Goal: Task Accomplishment & Management: Manage account settings

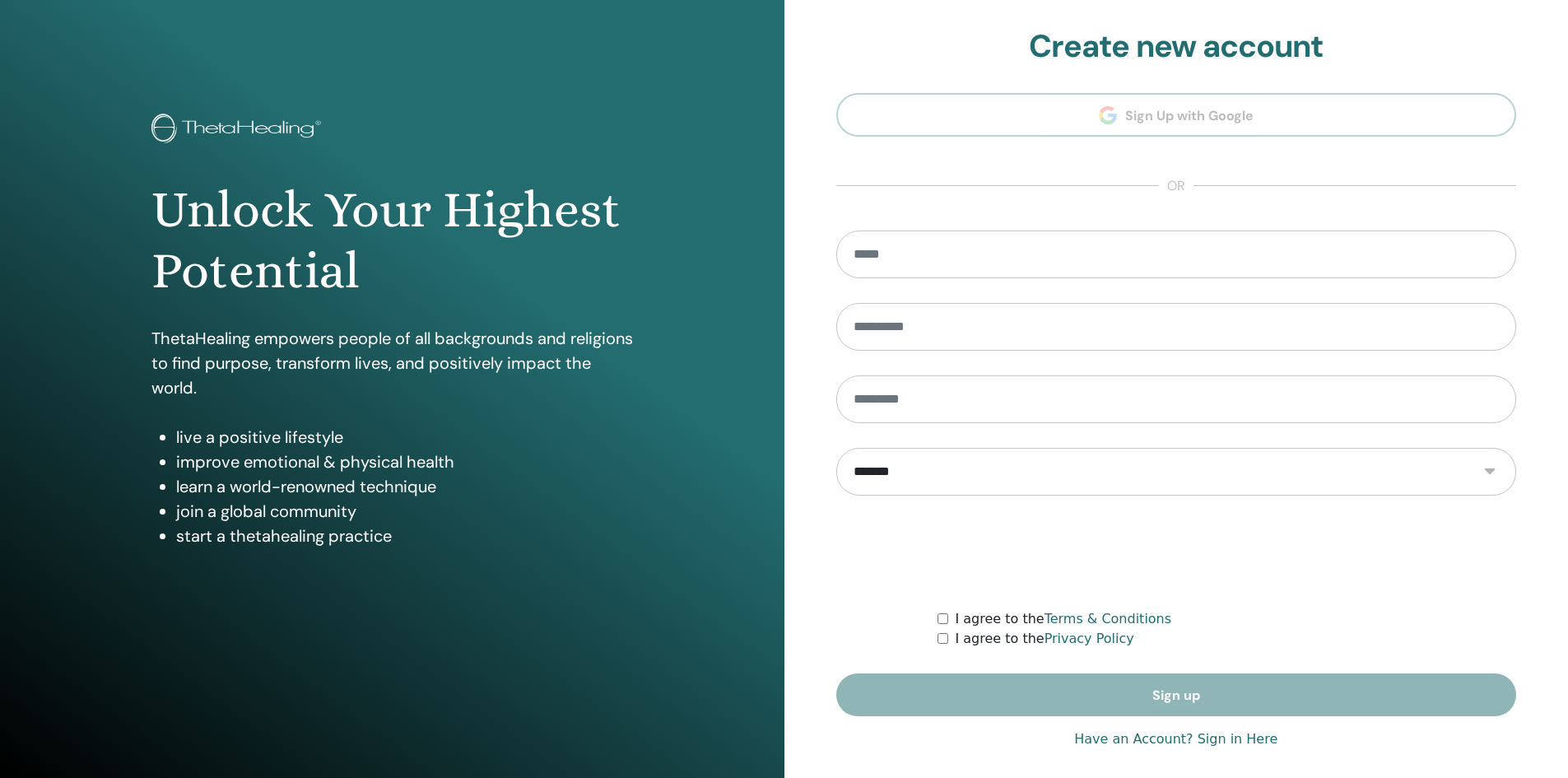
type input "**********"
click at [1120, 745] on link "Have an Account? Sign in Here" at bounding box center [1175, 739] width 203 height 20
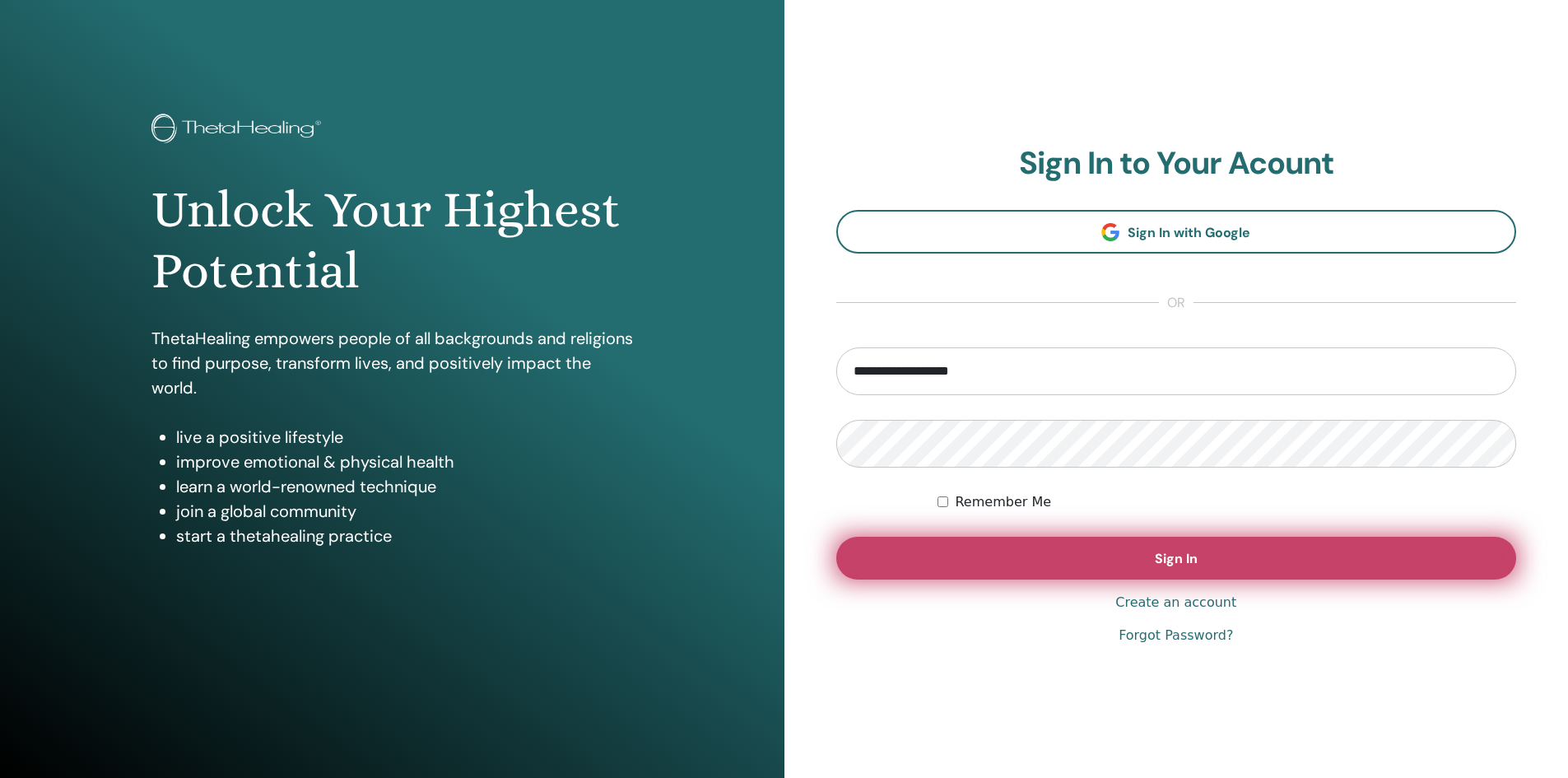
click at [1069, 562] on button "Sign In" at bounding box center [1176, 558] width 681 height 43
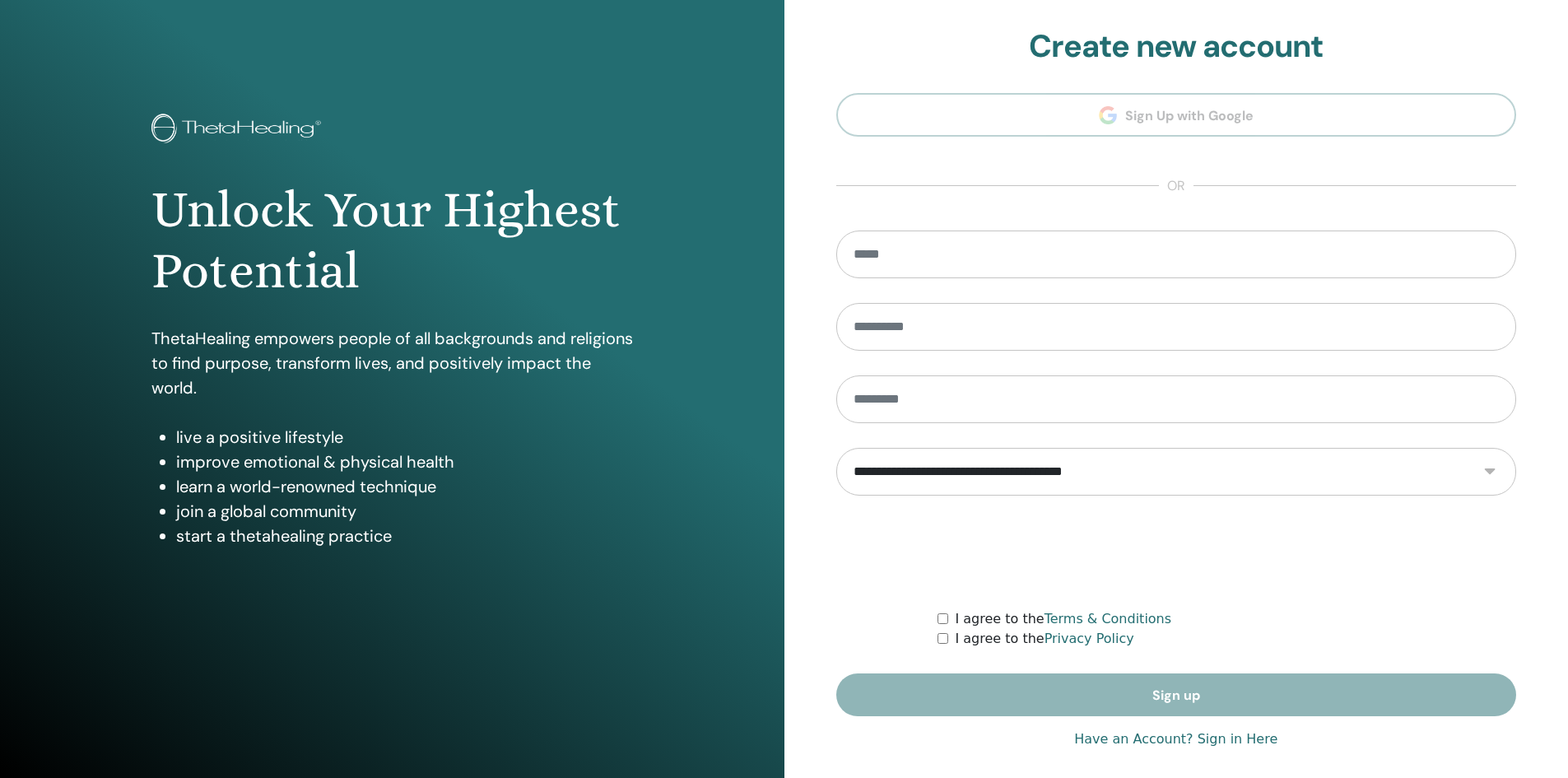
type input "**********"
click at [1133, 745] on link "Have an Account? Sign in Here" at bounding box center [1175, 739] width 203 height 20
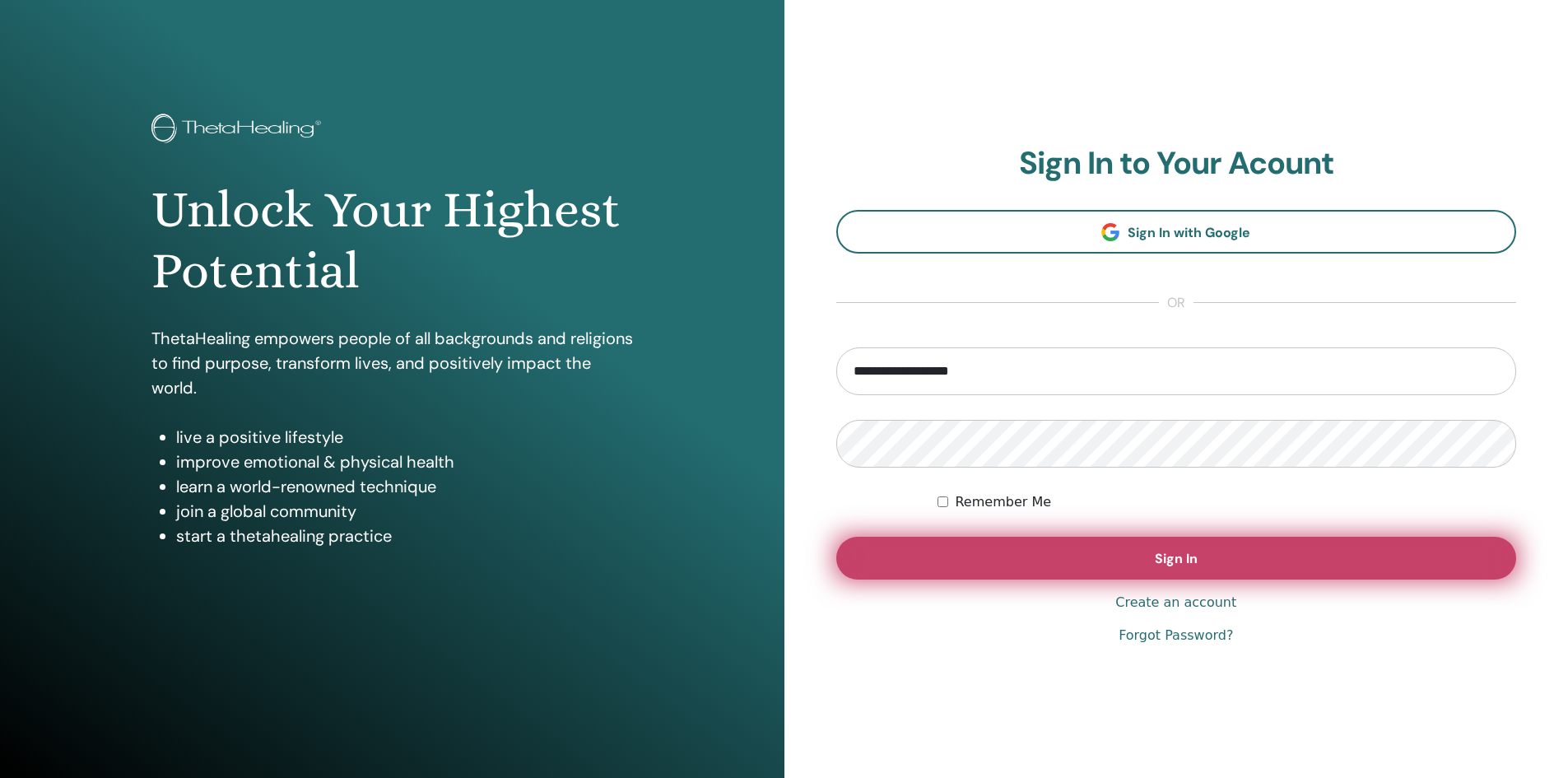
click at [1122, 564] on button "Sign In" at bounding box center [1176, 558] width 681 height 43
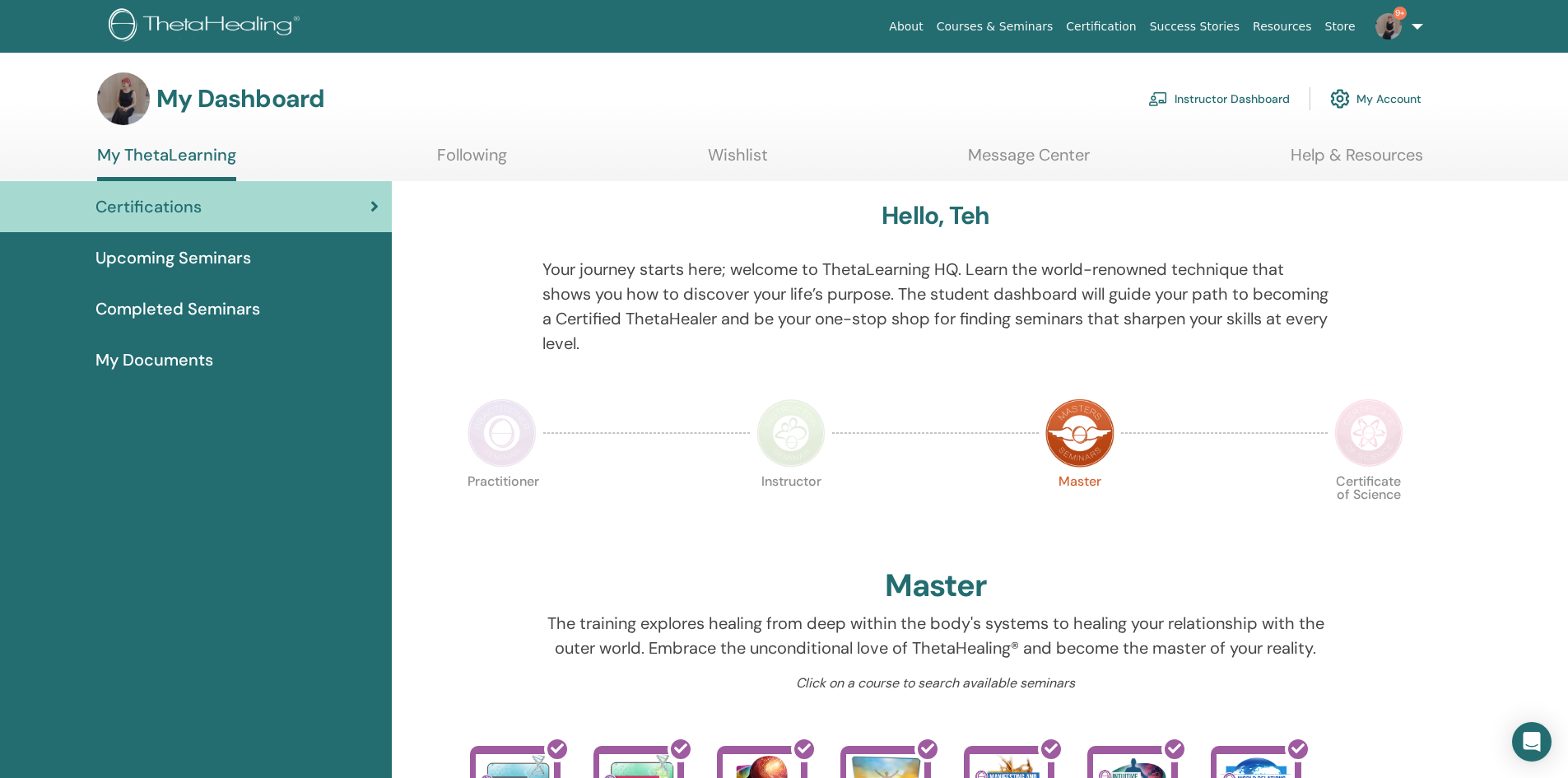
click at [1195, 95] on link "Instructor Dashboard" at bounding box center [1218, 98] width 141 height 36
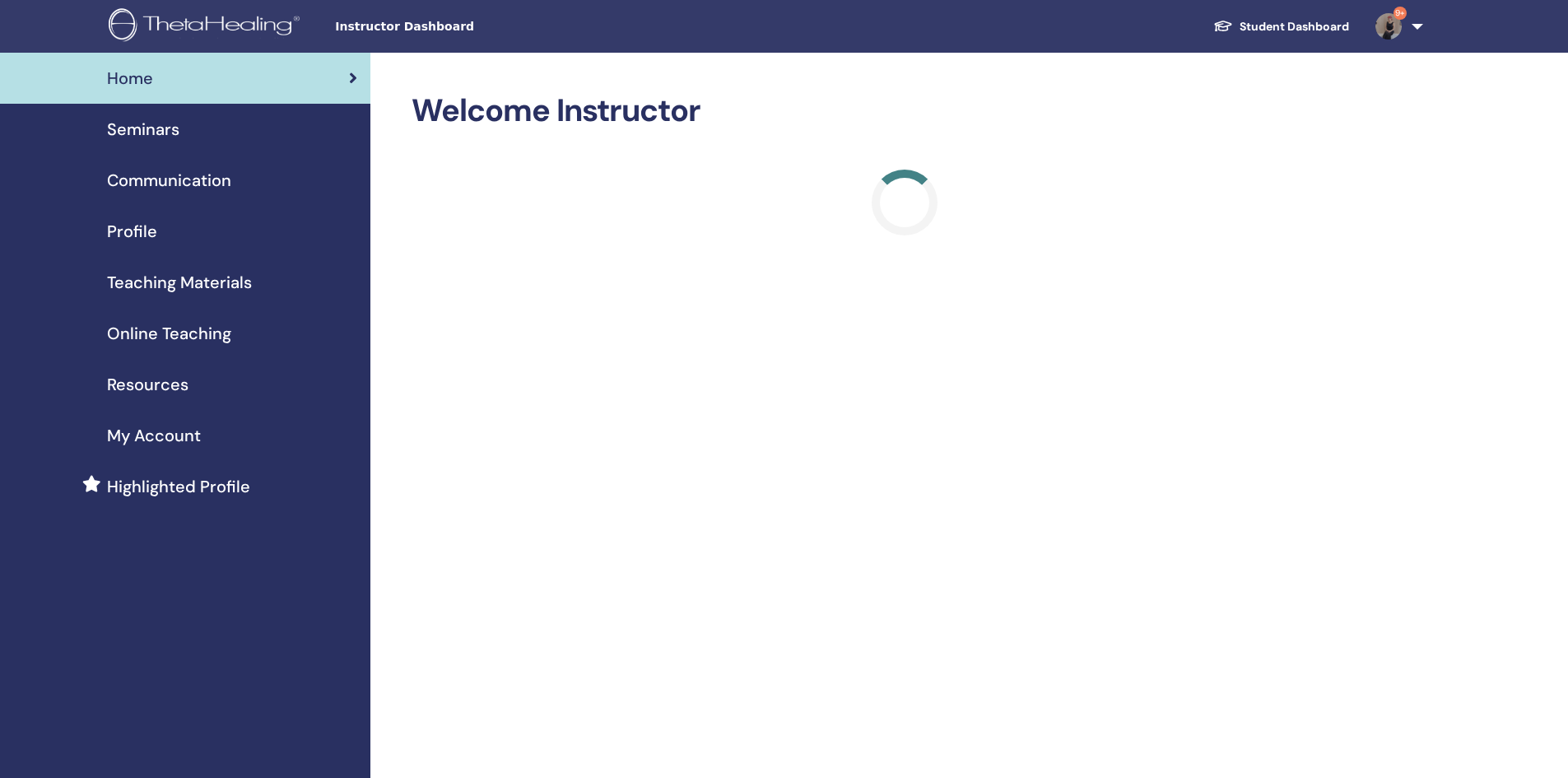
click at [162, 133] on span "Seminars" at bounding box center [143, 129] width 73 height 24
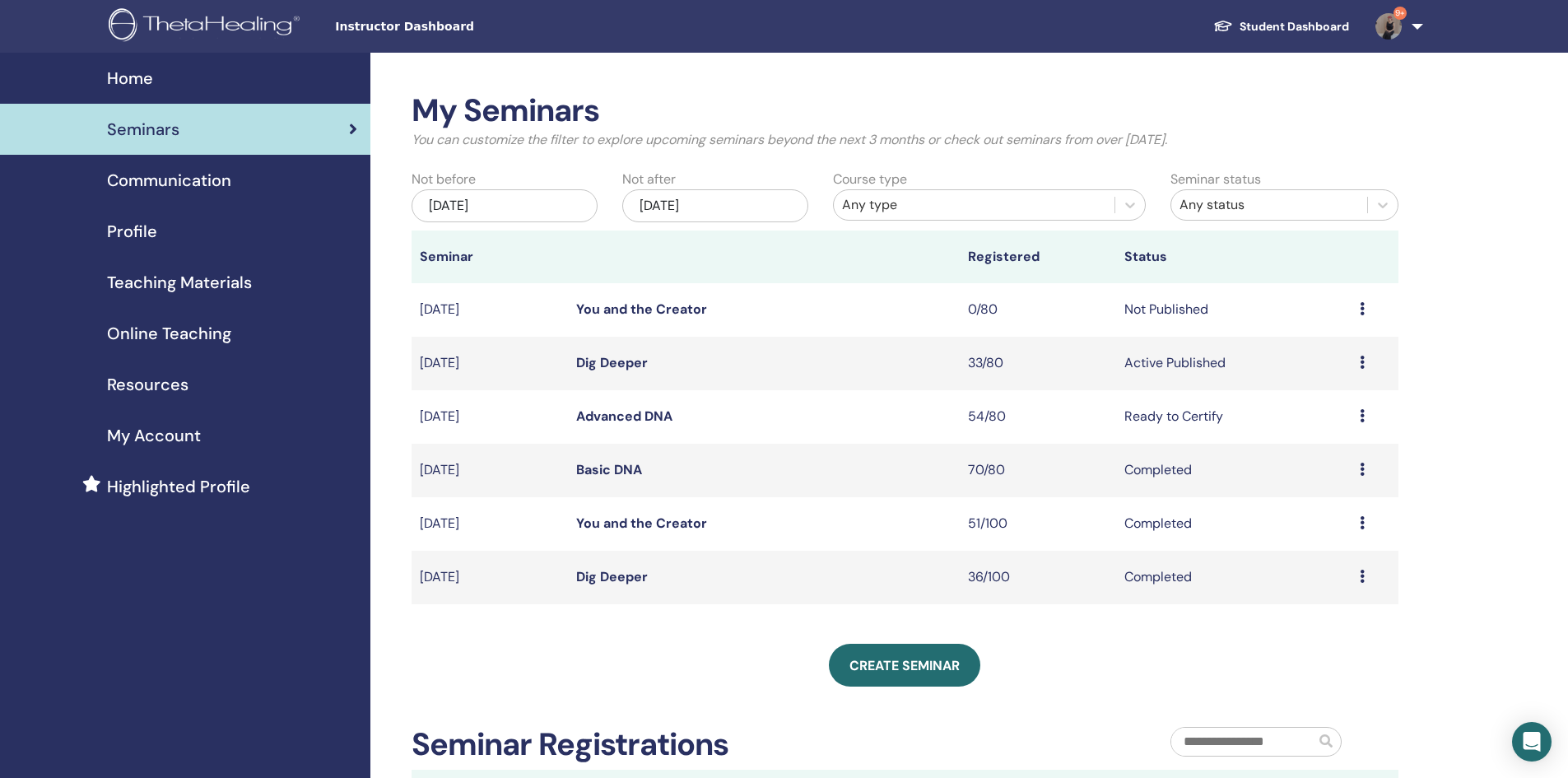
click at [614, 374] on td "Dig Deeper" at bounding box center [763, 363] width 392 height 54
click at [620, 358] on link "Dig Deeper" at bounding box center [612, 363] width 72 height 18
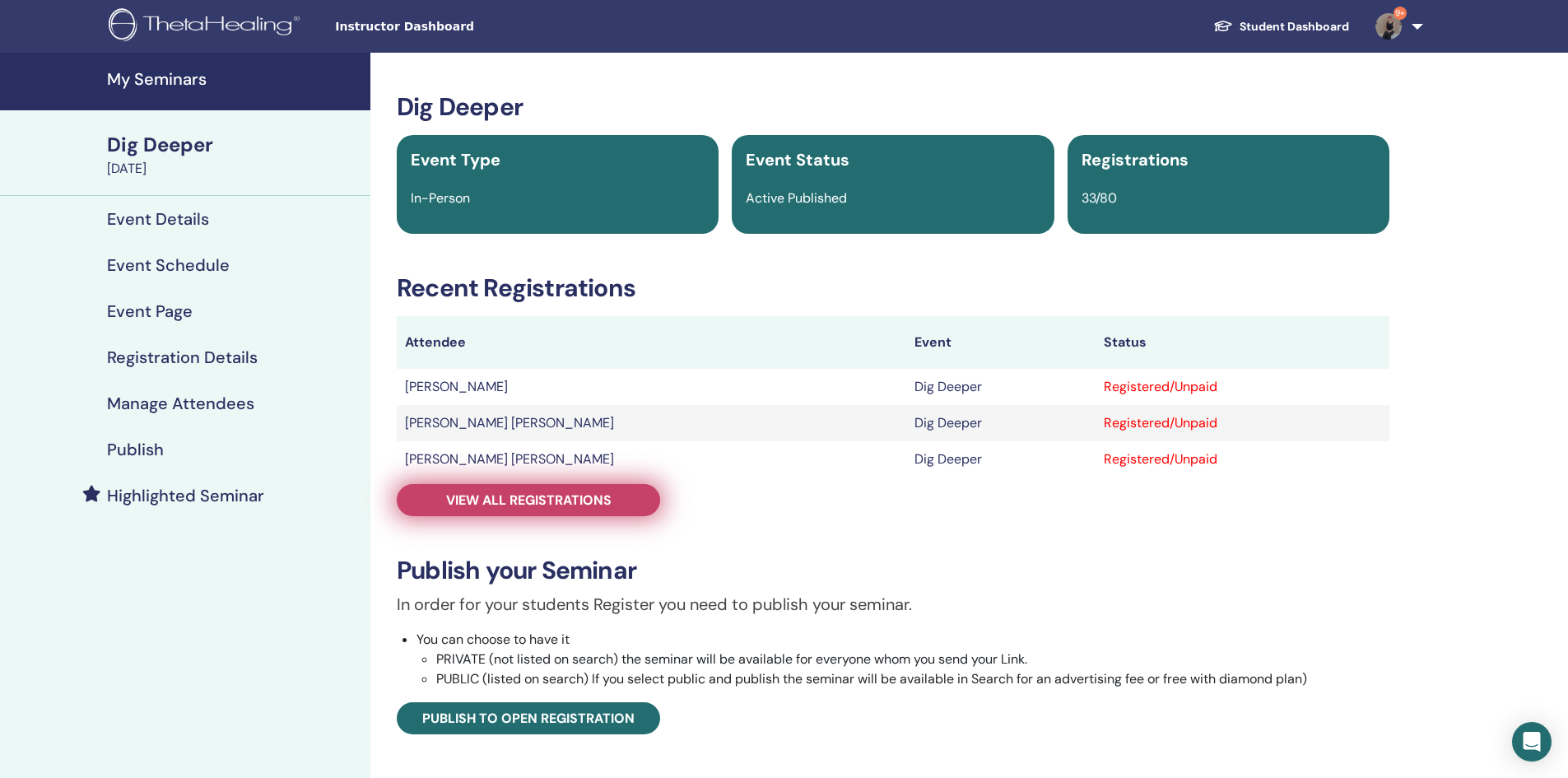
click at [573, 489] on link "View all registrations" at bounding box center [528, 500] width 264 height 32
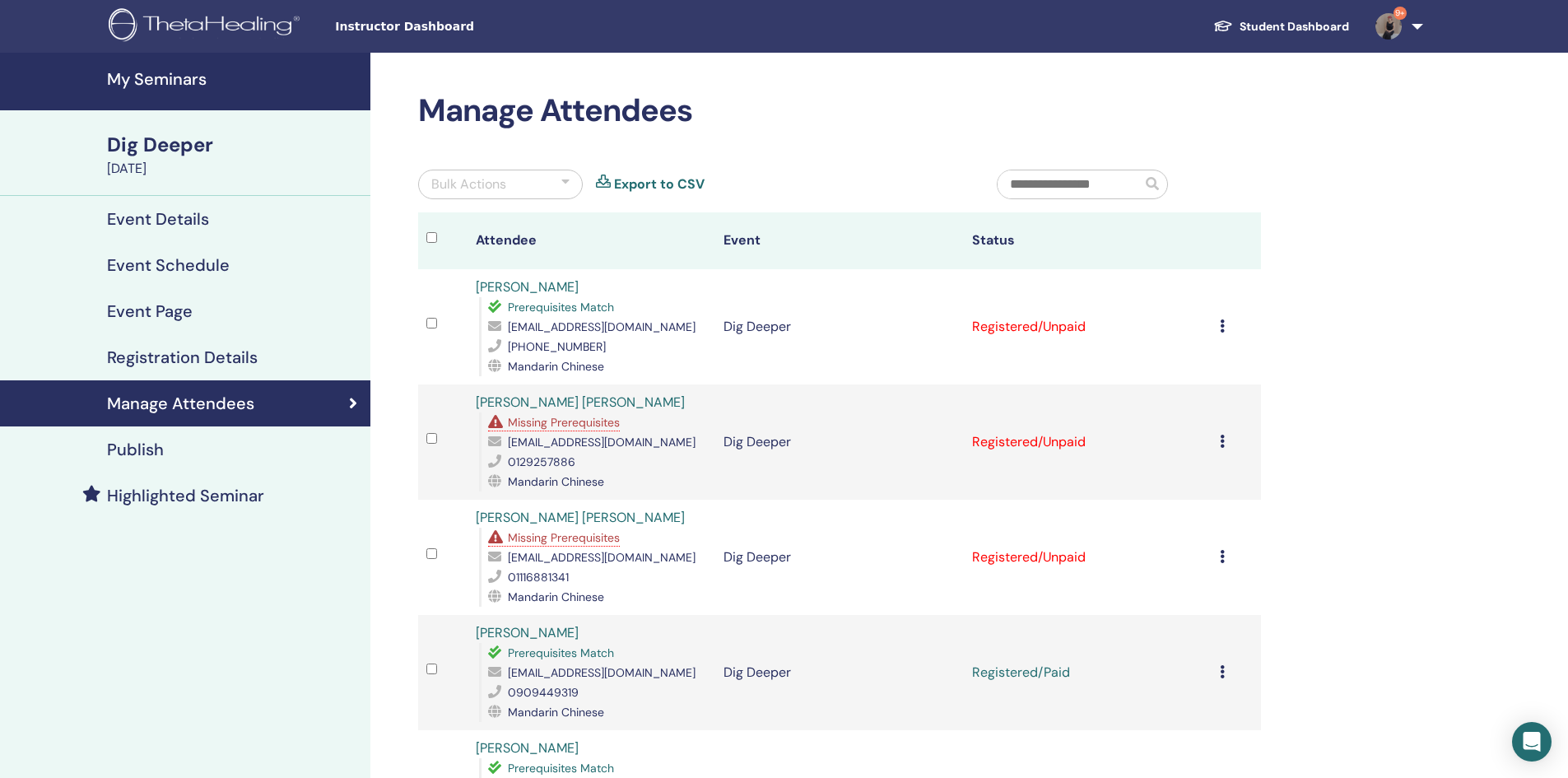
click at [1222, 325] on icon at bounding box center [1222, 326] width 5 height 13
click at [1209, 389] on p "Mark as Paid" at bounding box center [1202, 389] width 130 height 20
click at [1379, 31] on img at bounding box center [1388, 26] width 26 height 26
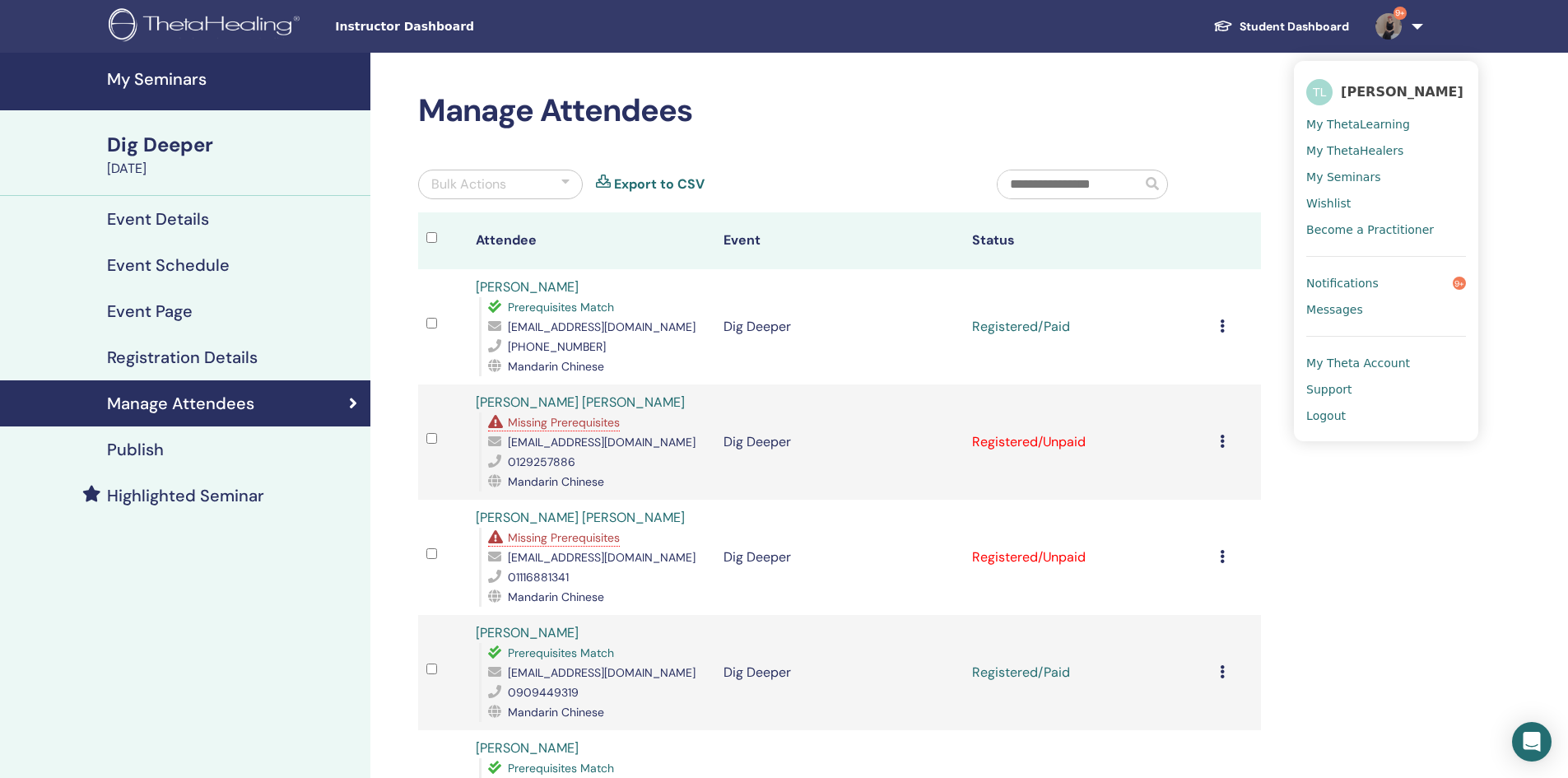
click at [1321, 421] on span "Logout" at bounding box center [1325, 416] width 39 height 15
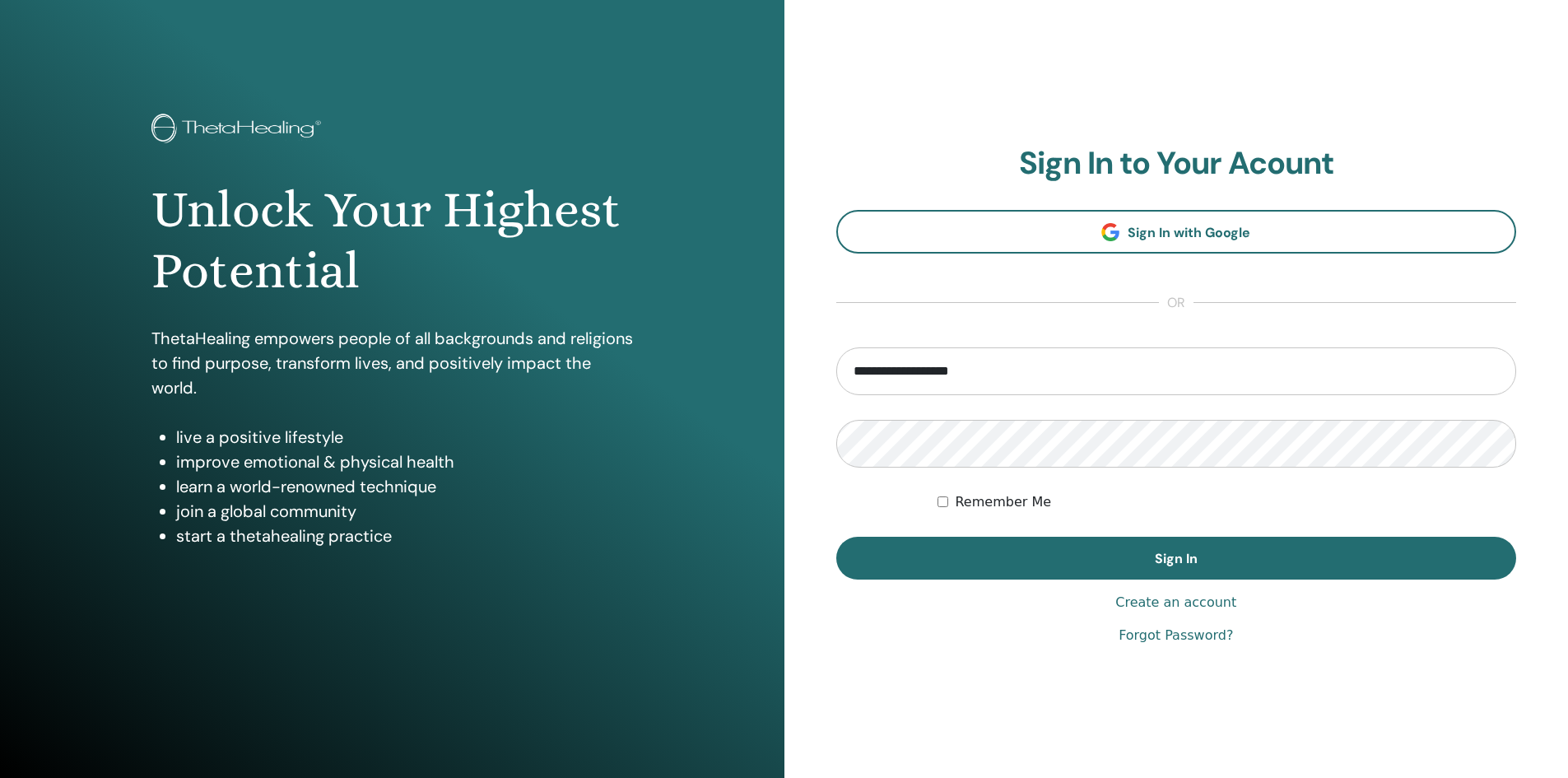
click at [897, 384] on input "**********" at bounding box center [1176, 371] width 681 height 48
drag, startPoint x: 901, startPoint y: 369, endPoint x: 813, endPoint y: 362, distance: 88.3
click at [813, 362] on div "**********" at bounding box center [1176, 395] width 784 height 791
type input "**********"
click at [836, 537] on button "Sign In" at bounding box center [1176, 558] width 681 height 43
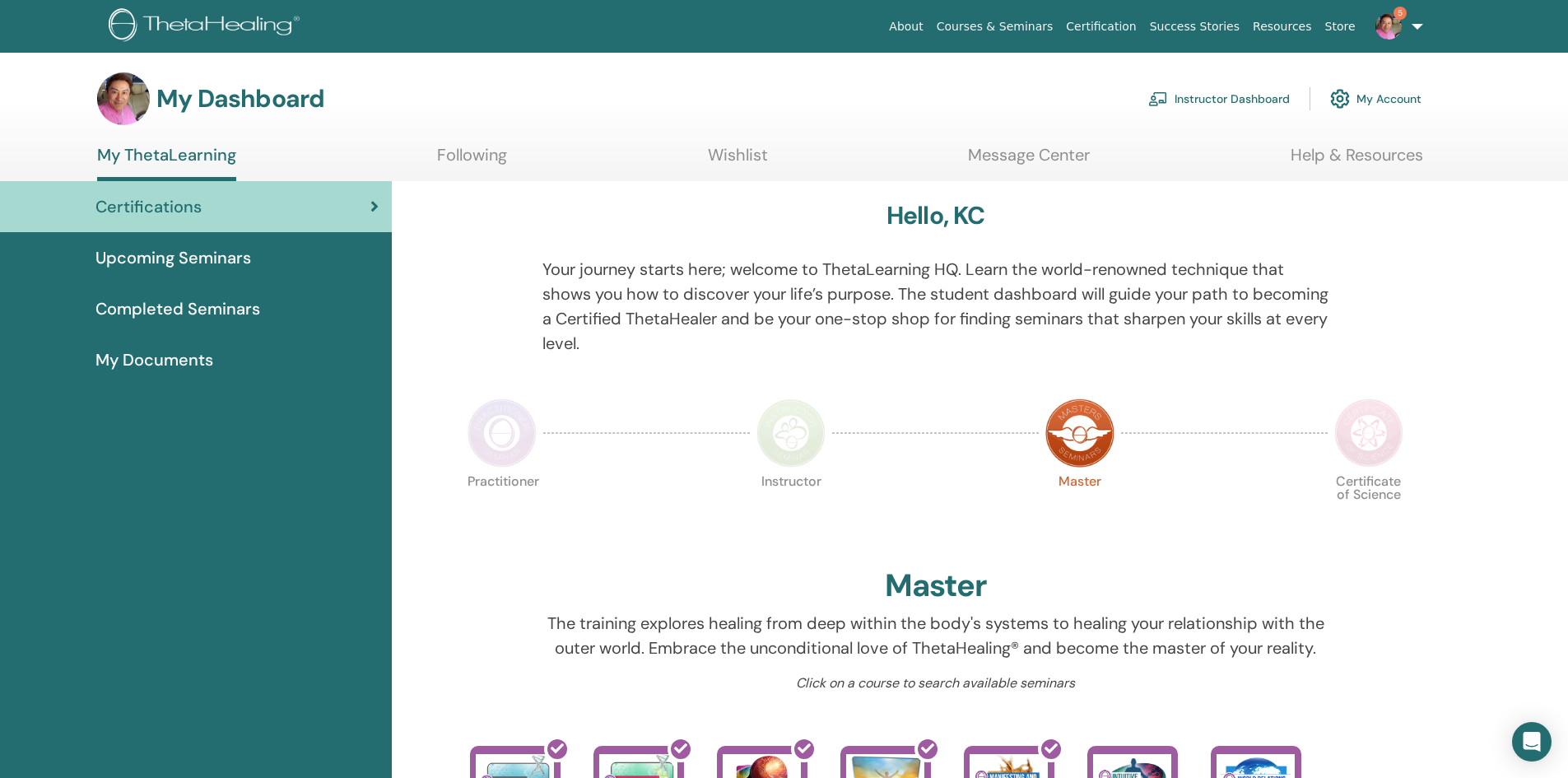
click at [1216, 104] on link "Instructor Dashboard" at bounding box center [1218, 98] width 141 height 36
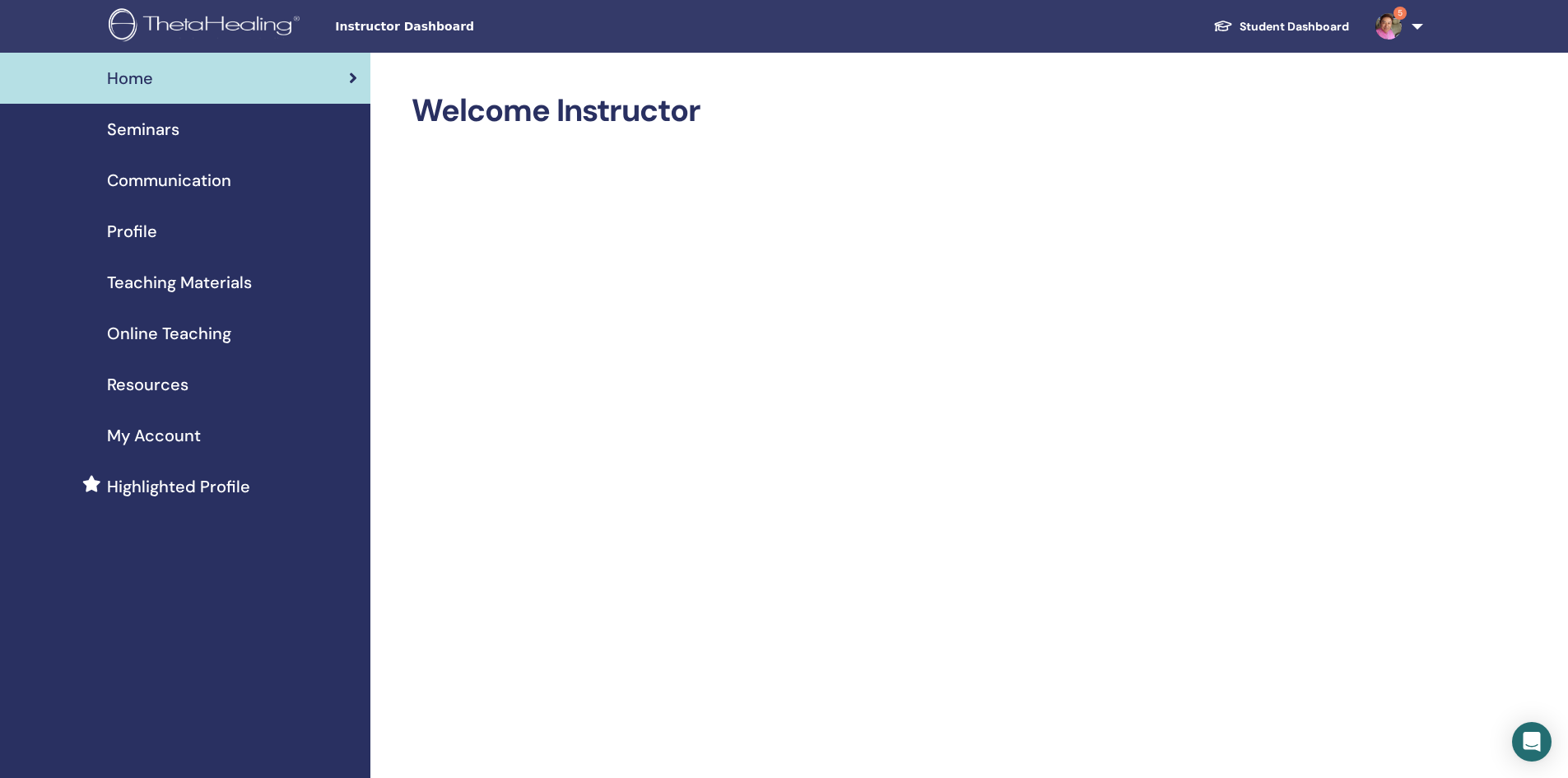
click at [125, 139] on span "Seminars" at bounding box center [143, 129] width 73 height 24
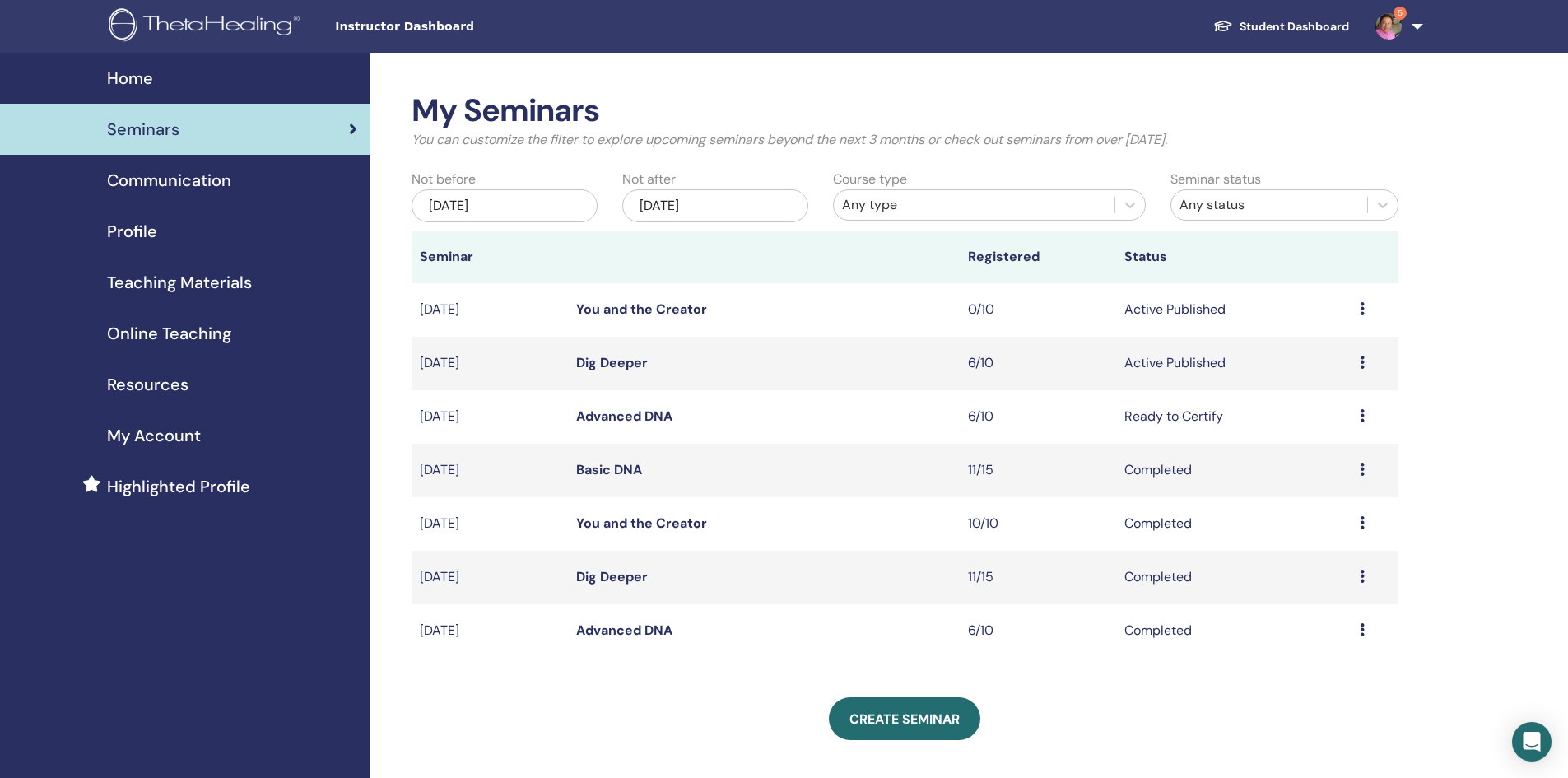
click at [630, 358] on link "Dig Deeper" at bounding box center [612, 363] width 72 height 18
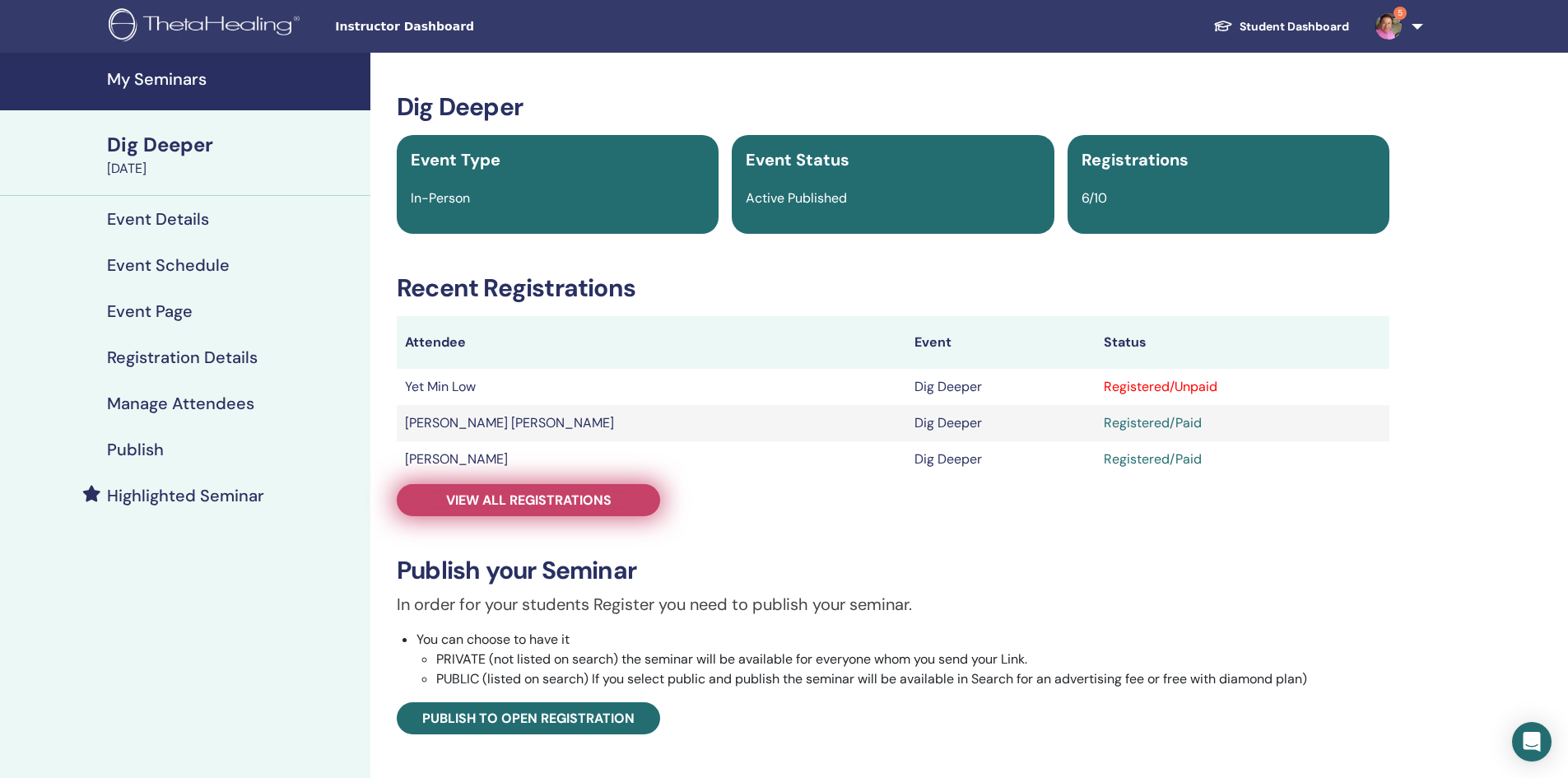
click at [635, 497] on link "View all registrations" at bounding box center [528, 500] width 264 height 32
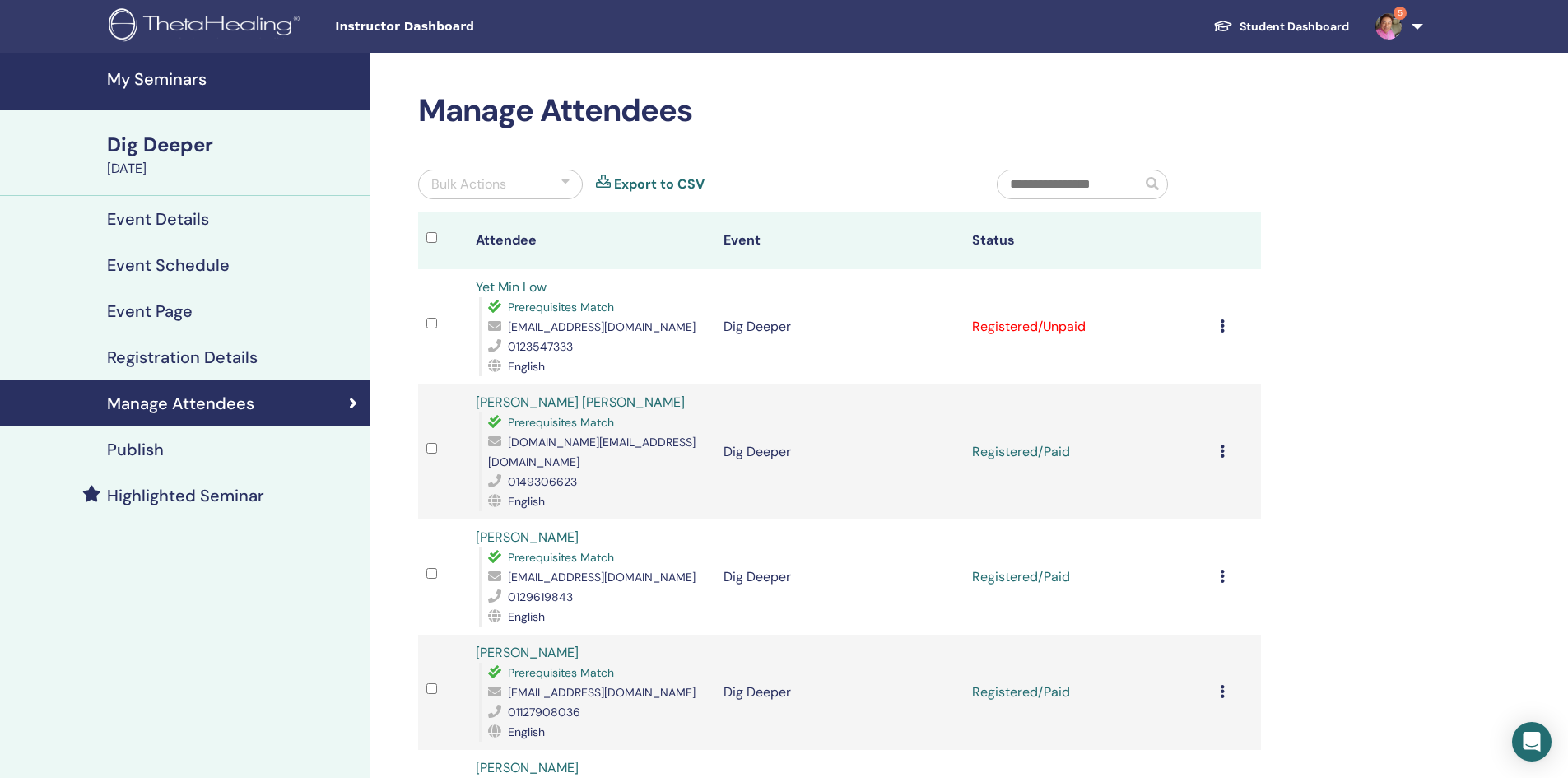
click at [1222, 327] on icon at bounding box center [1222, 326] width 5 height 13
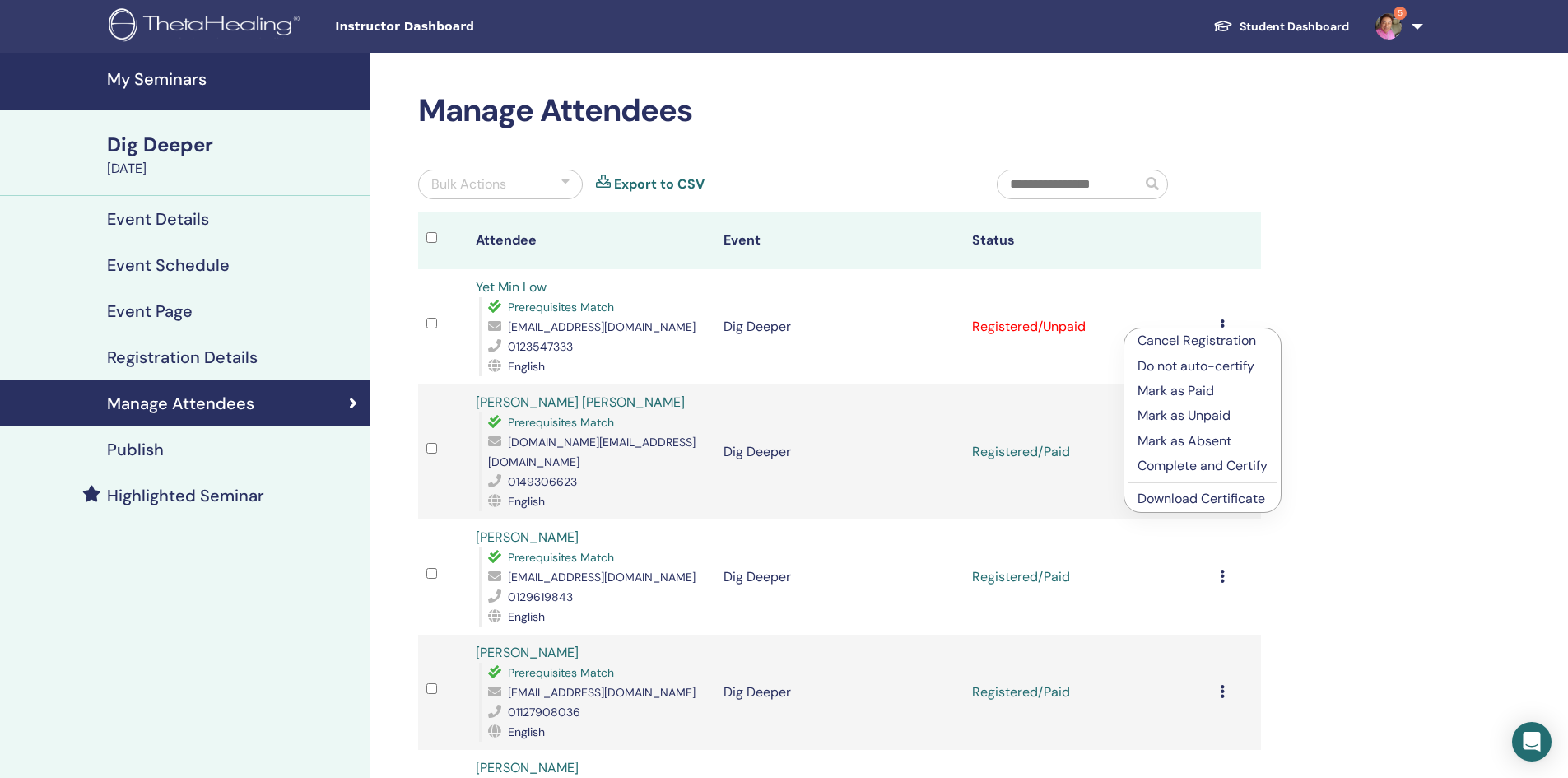
click at [1200, 384] on p "Mark as Paid" at bounding box center [1202, 391] width 130 height 20
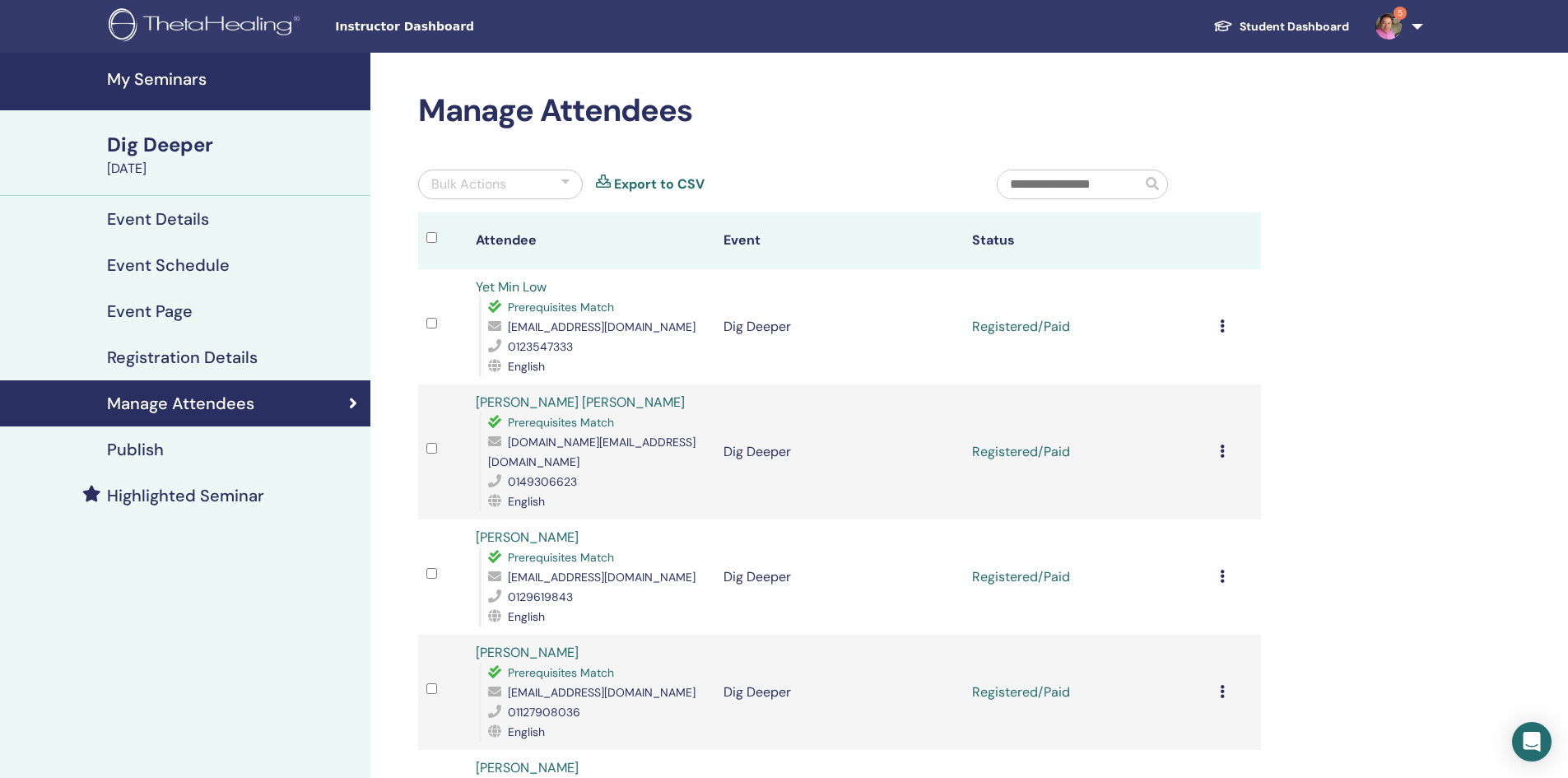
click at [1221, 328] on icon at bounding box center [1222, 326] width 5 height 13
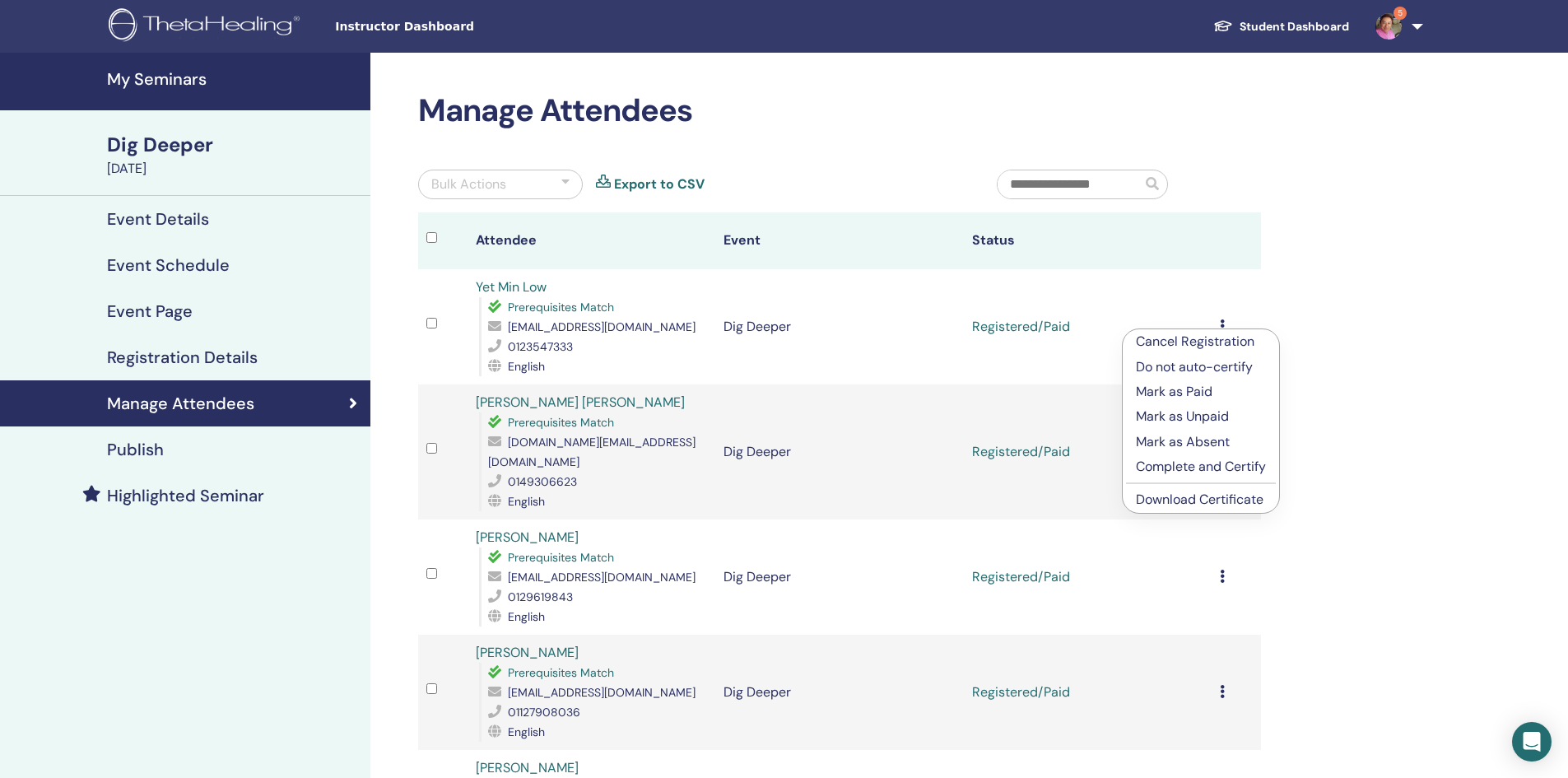
click at [1193, 497] on link "Download Certificate" at bounding box center [1200, 499] width 127 height 18
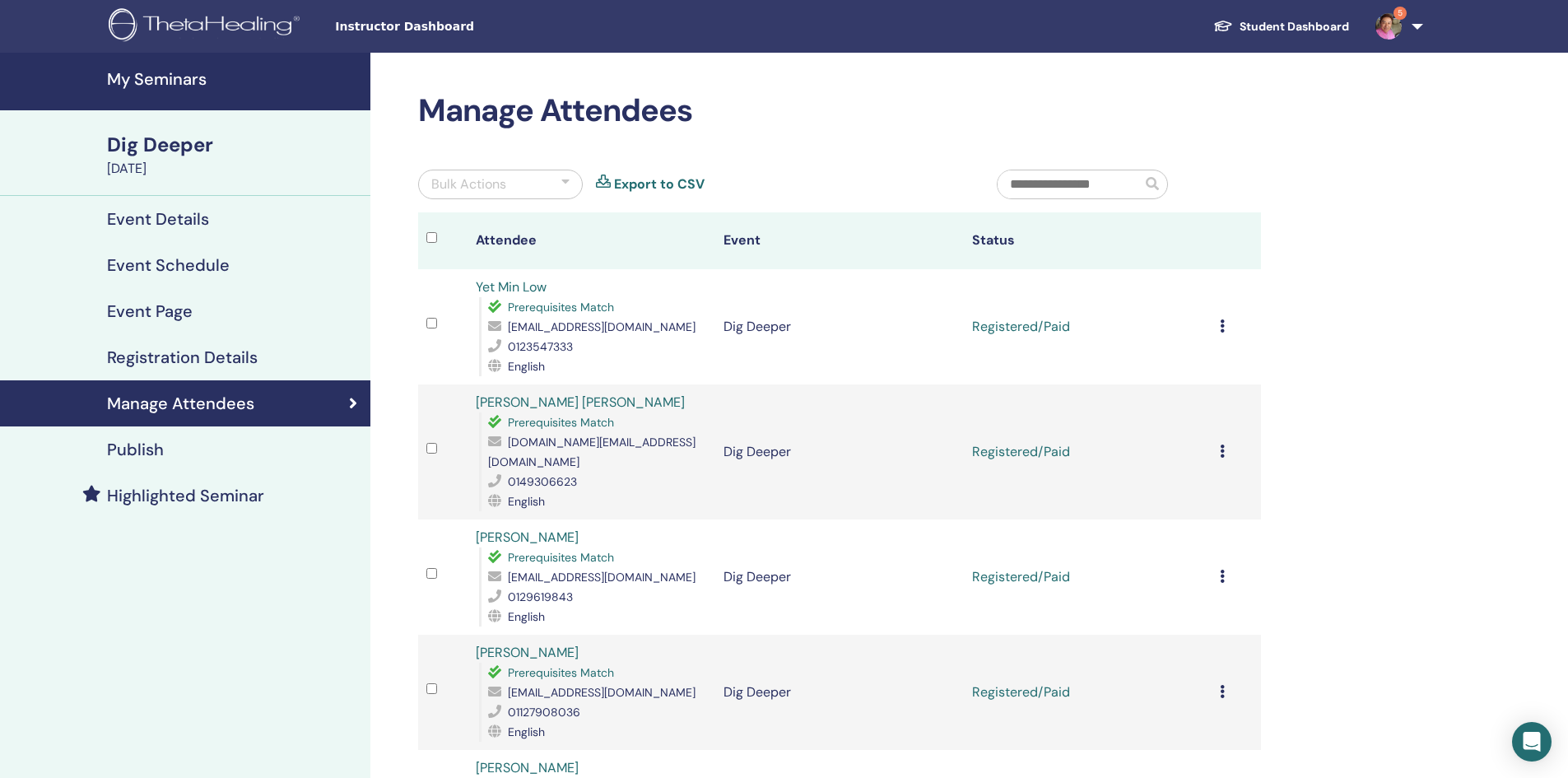
click at [1403, 28] on span "5" at bounding box center [1388, 26] width 39 height 13
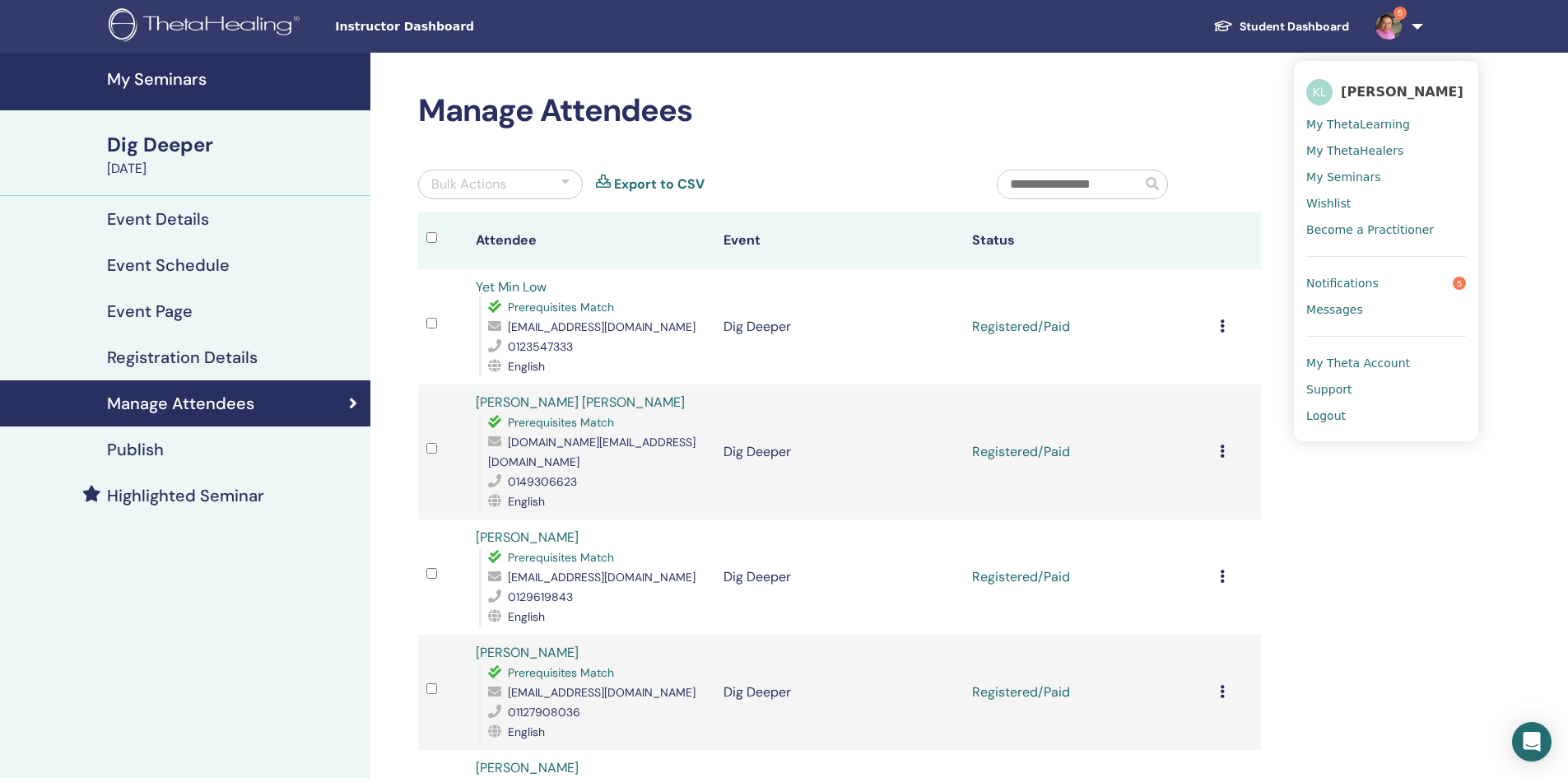
click at [1326, 420] on span "Logout" at bounding box center [1325, 416] width 39 height 15
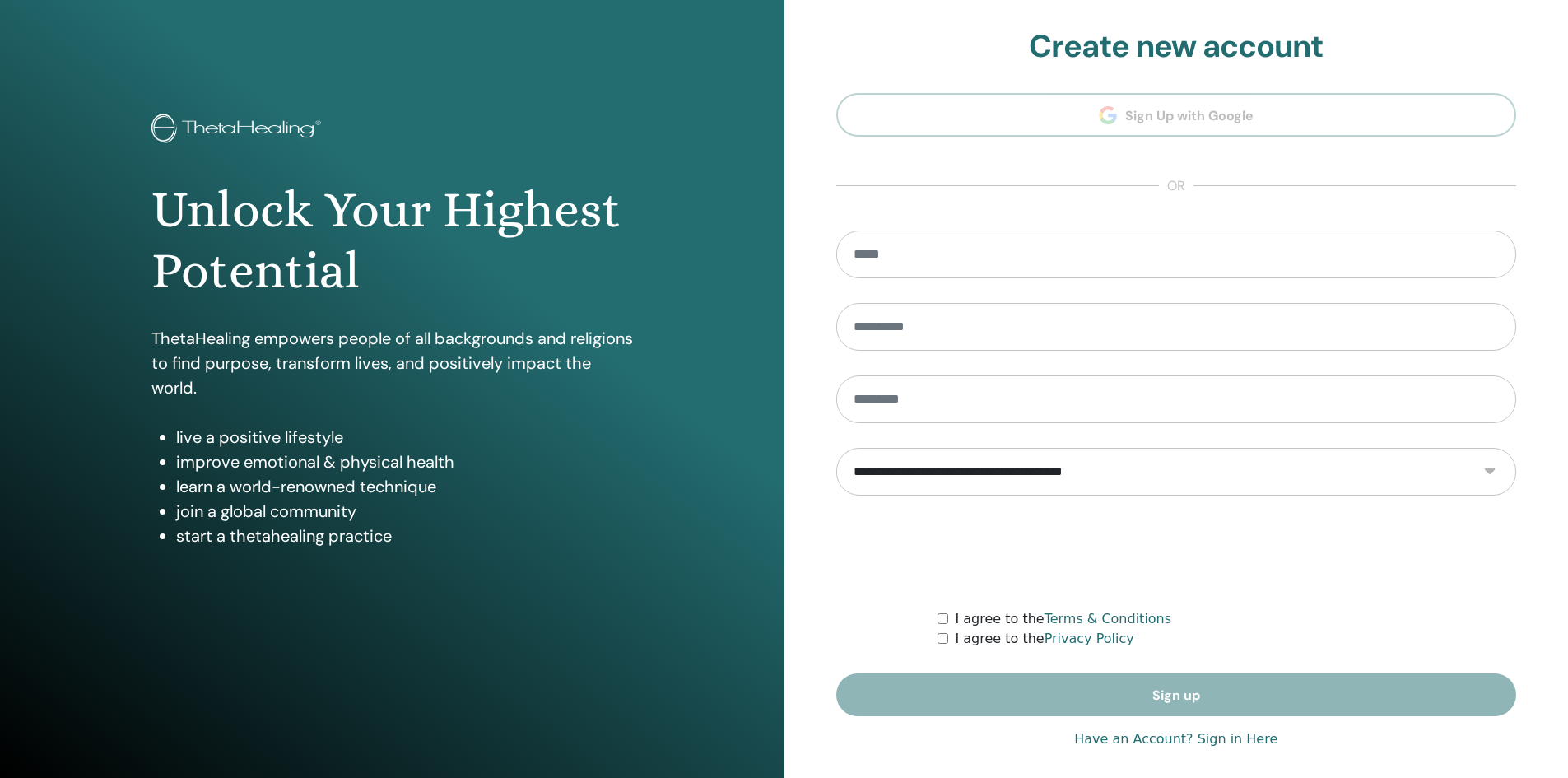
type input "**********"
click at [1144, 741] on link "Have an Account? Sign in Here" at bounding box center [1175, 739] width 203 height 20
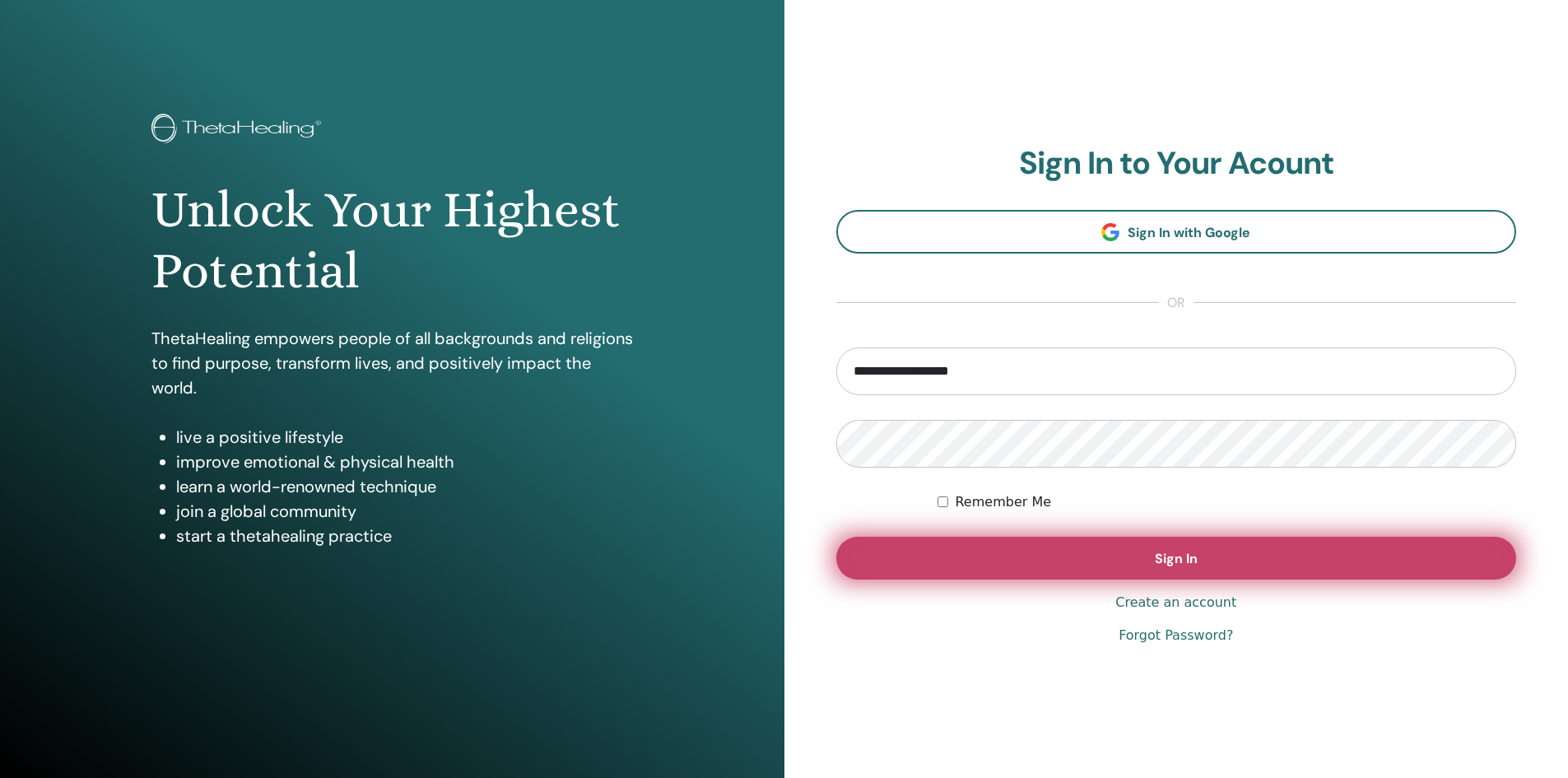
click at [1005, 543] on button "Sign In" at bounding box center [1176, 558] width 681 height 43
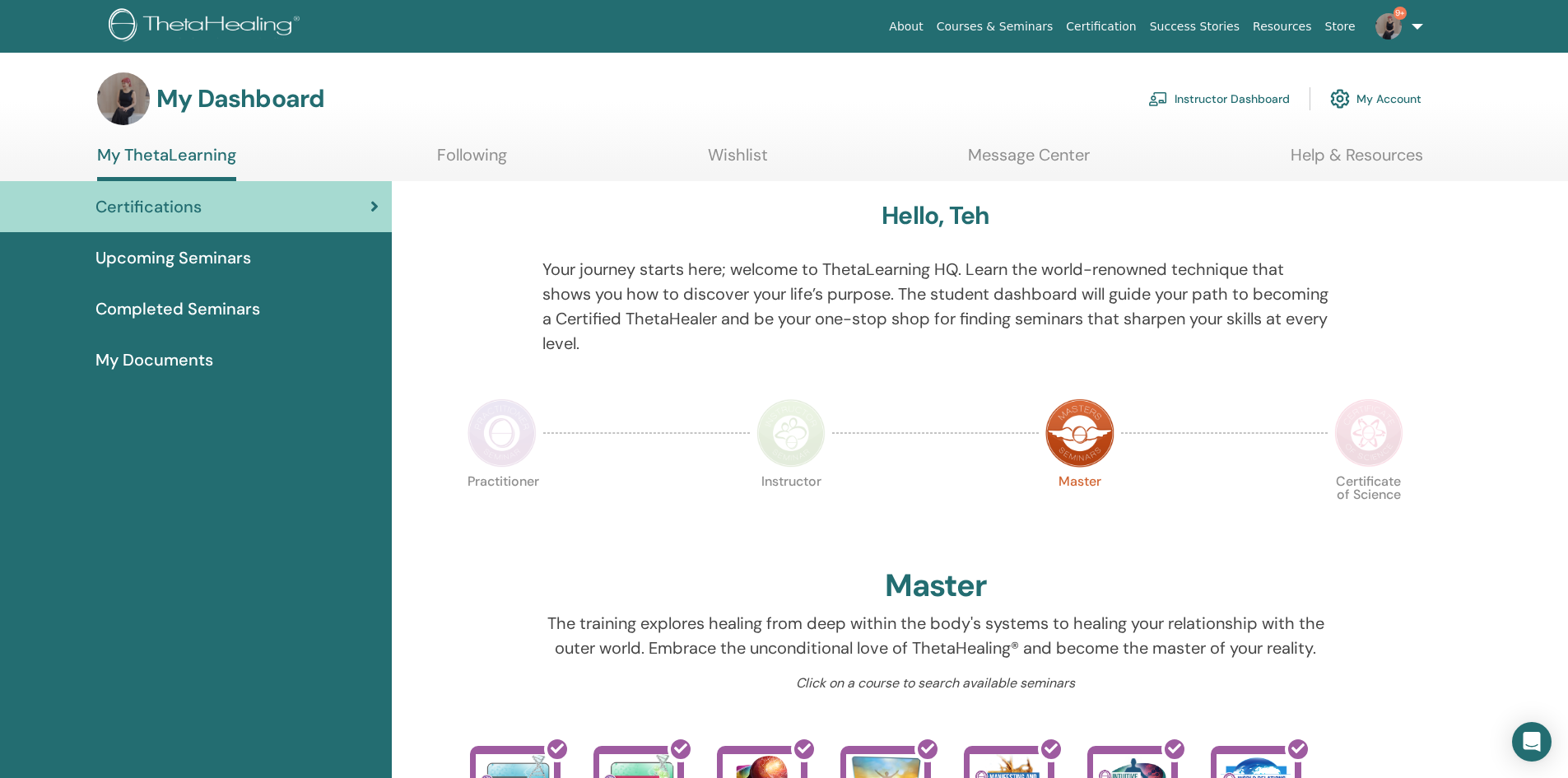
click at [1211, 88] on link "Instructor Dashboard" at bounding box center [1218, 98] width 141 height 36
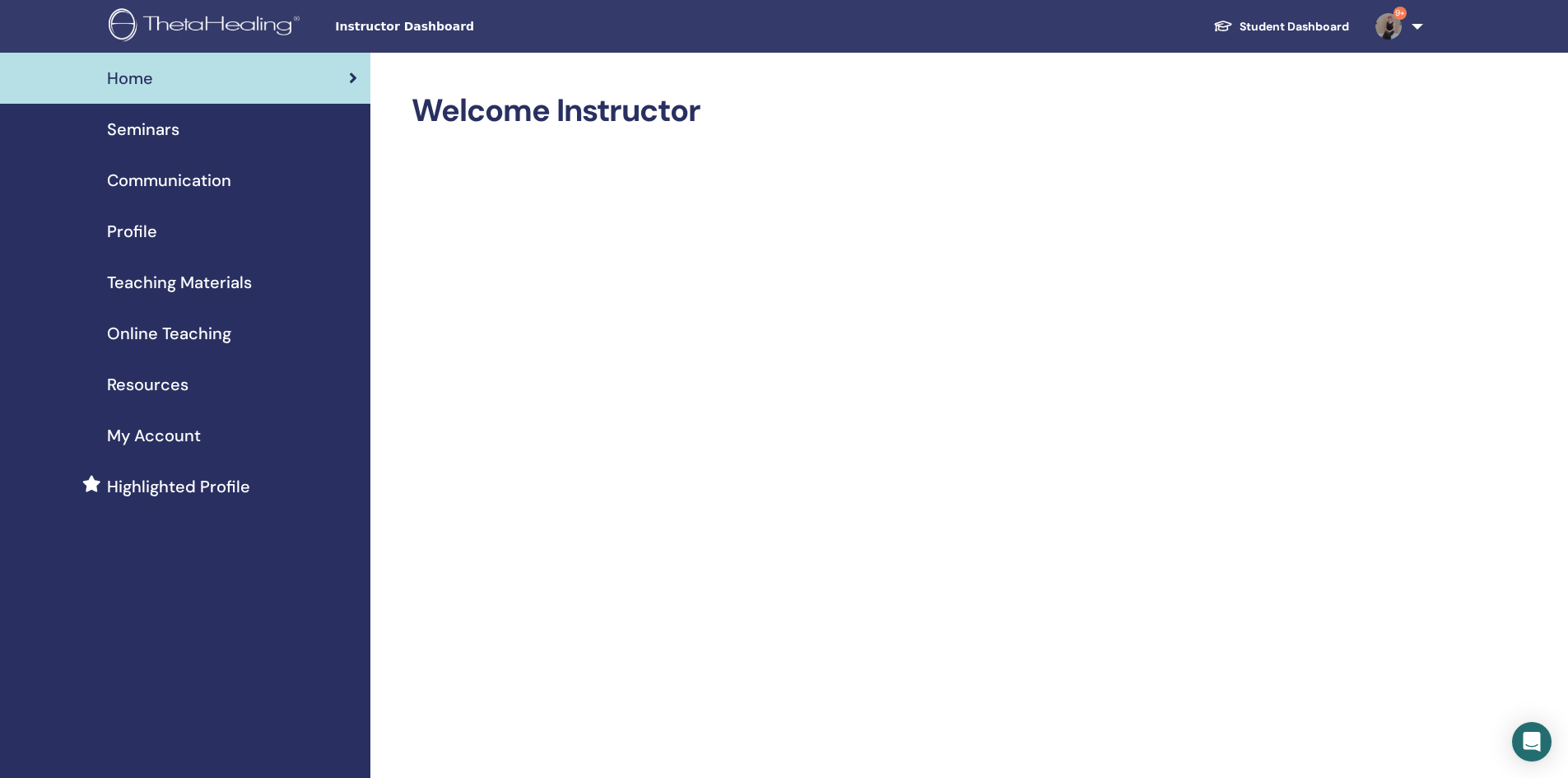
click at [125, 136] on span "Seminars" at bounding box center [143, 129] width 73 height 24
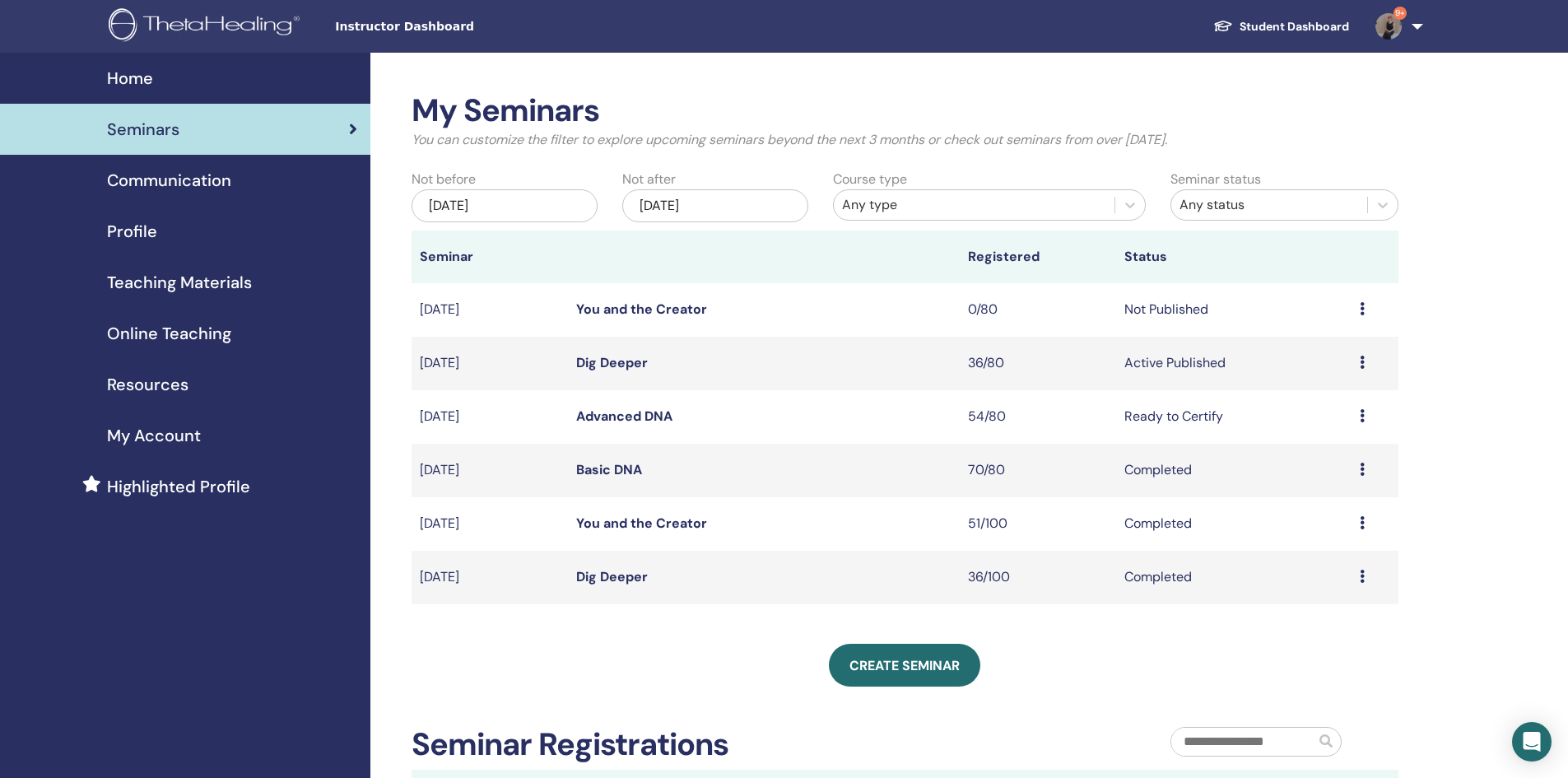
click at [605, 353] on td "Dig Deeper" at bounding box center [763, 363] width 392 height 54
click at [605, 364] on link "Dig Deeper" at bounding box center [612, 363] width 72 height 18
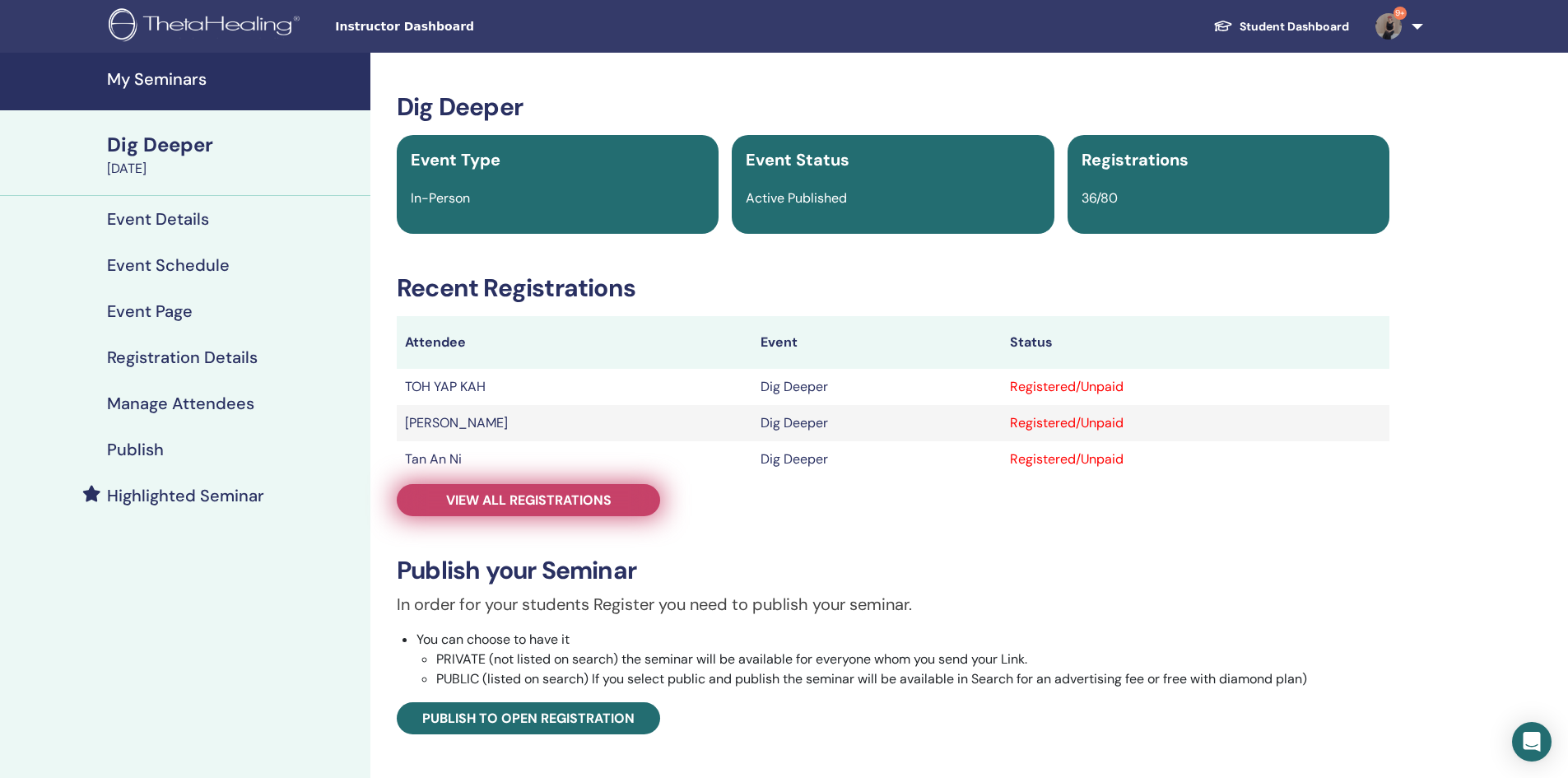
click at [599, 512] on link "View all registrations" at bounding box center [528, 500] width 264 height 32
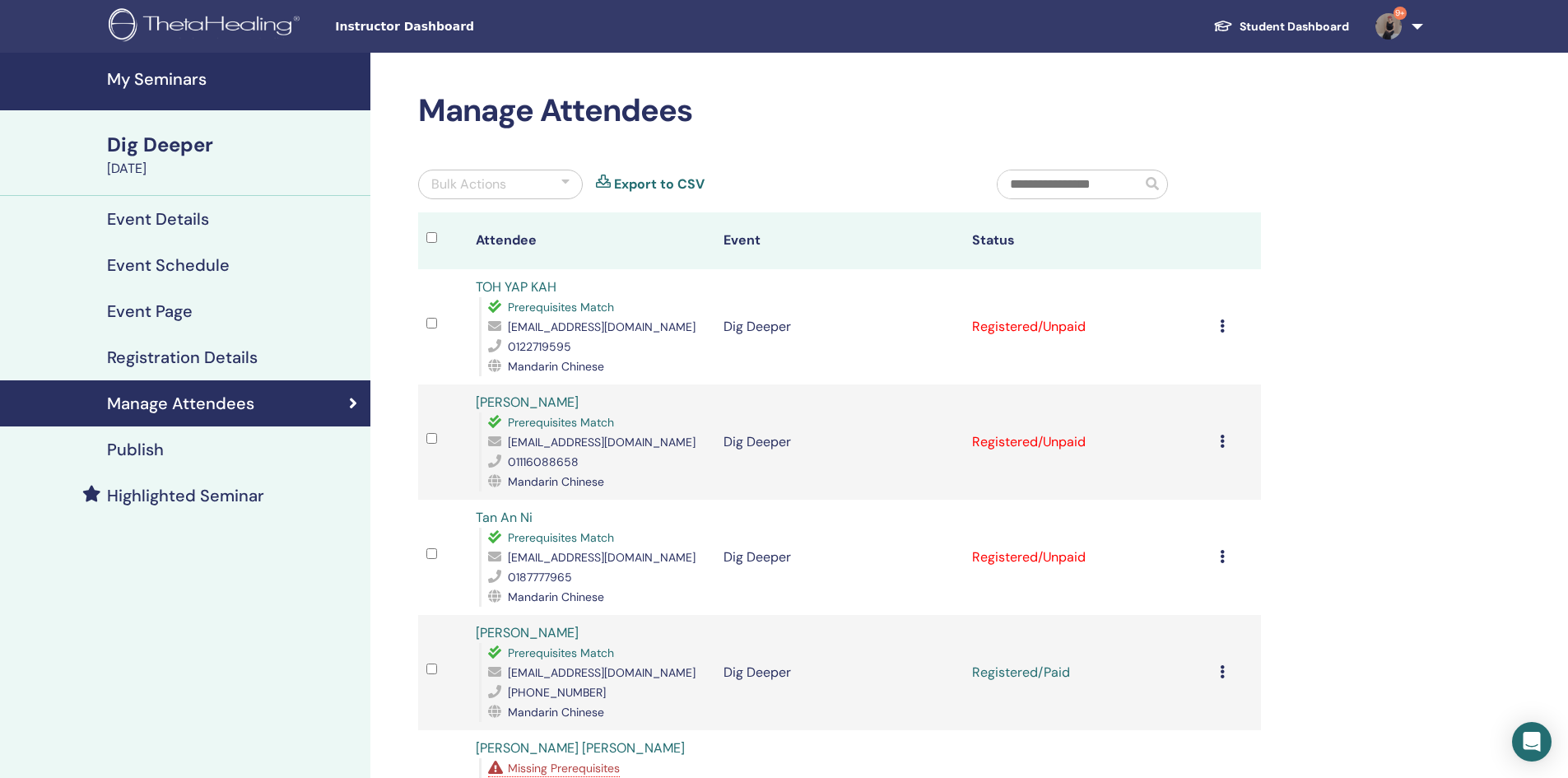
click at [537, 177] on div "Bulk Actions" at bounding box center [500, 184] width 165 height 29
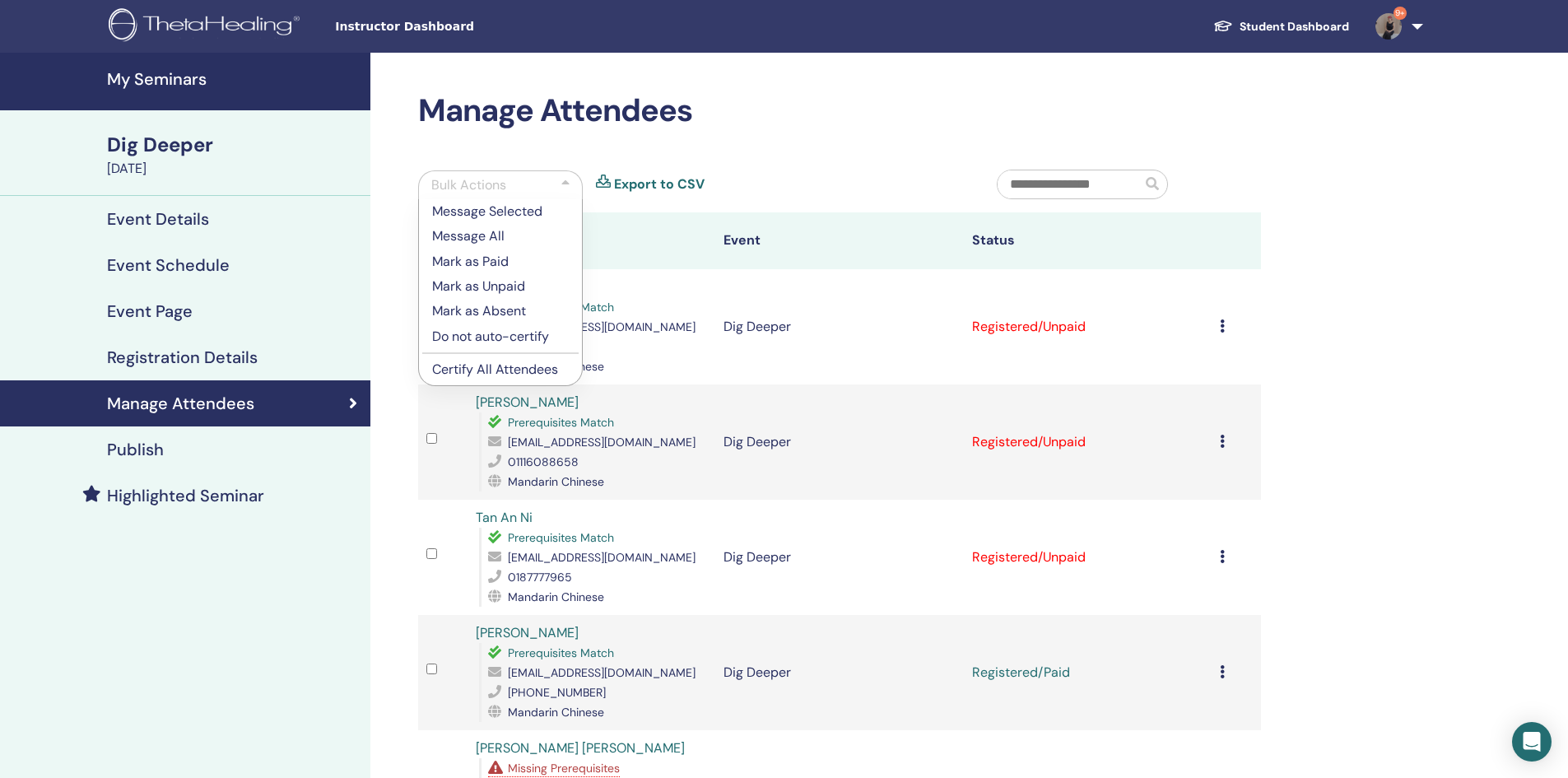
click at [506, 258] on p "Mark as Paid" at bounding box center [500, 262] width 136 height 20
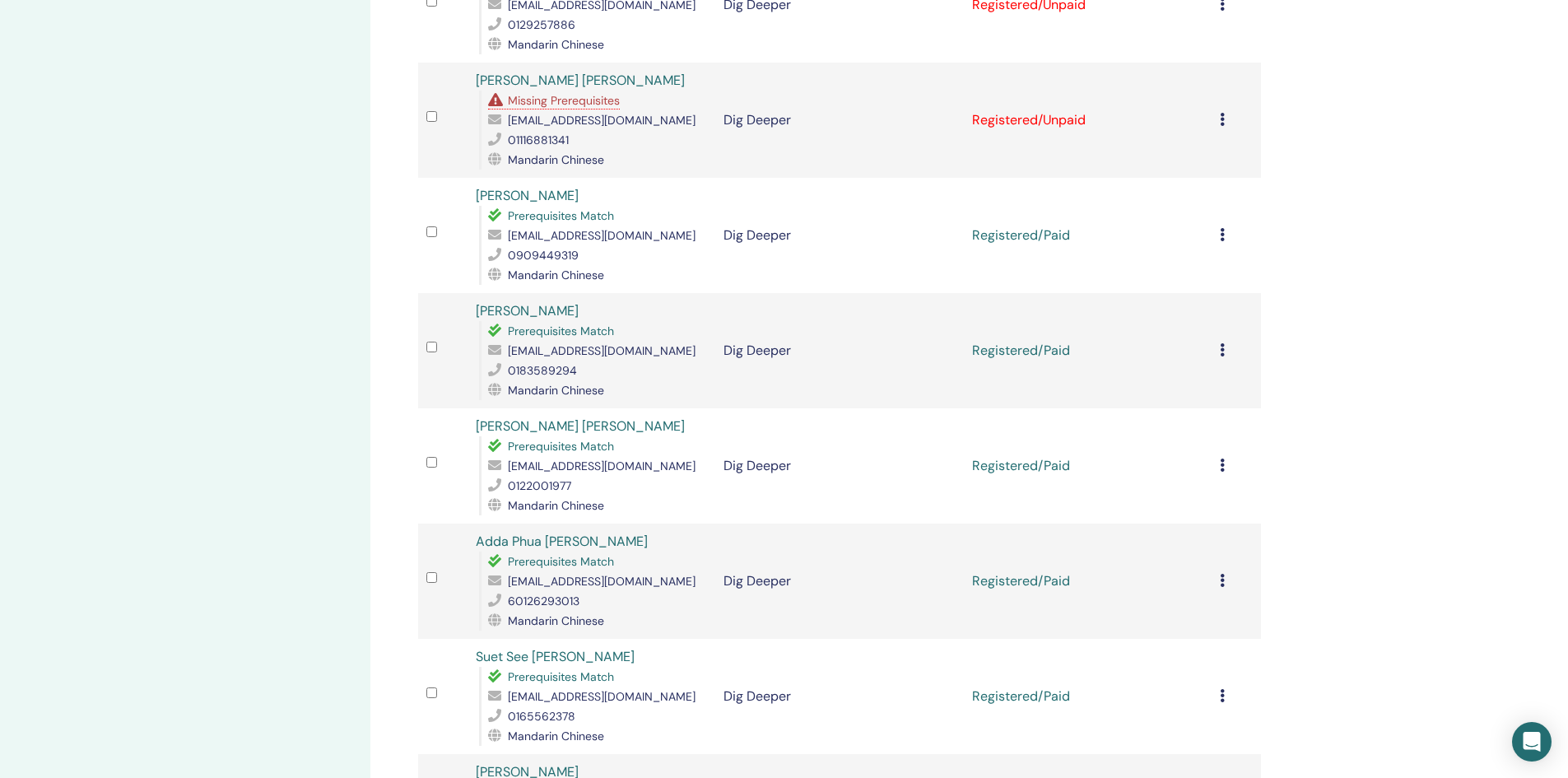
scroll to position [823, 0]
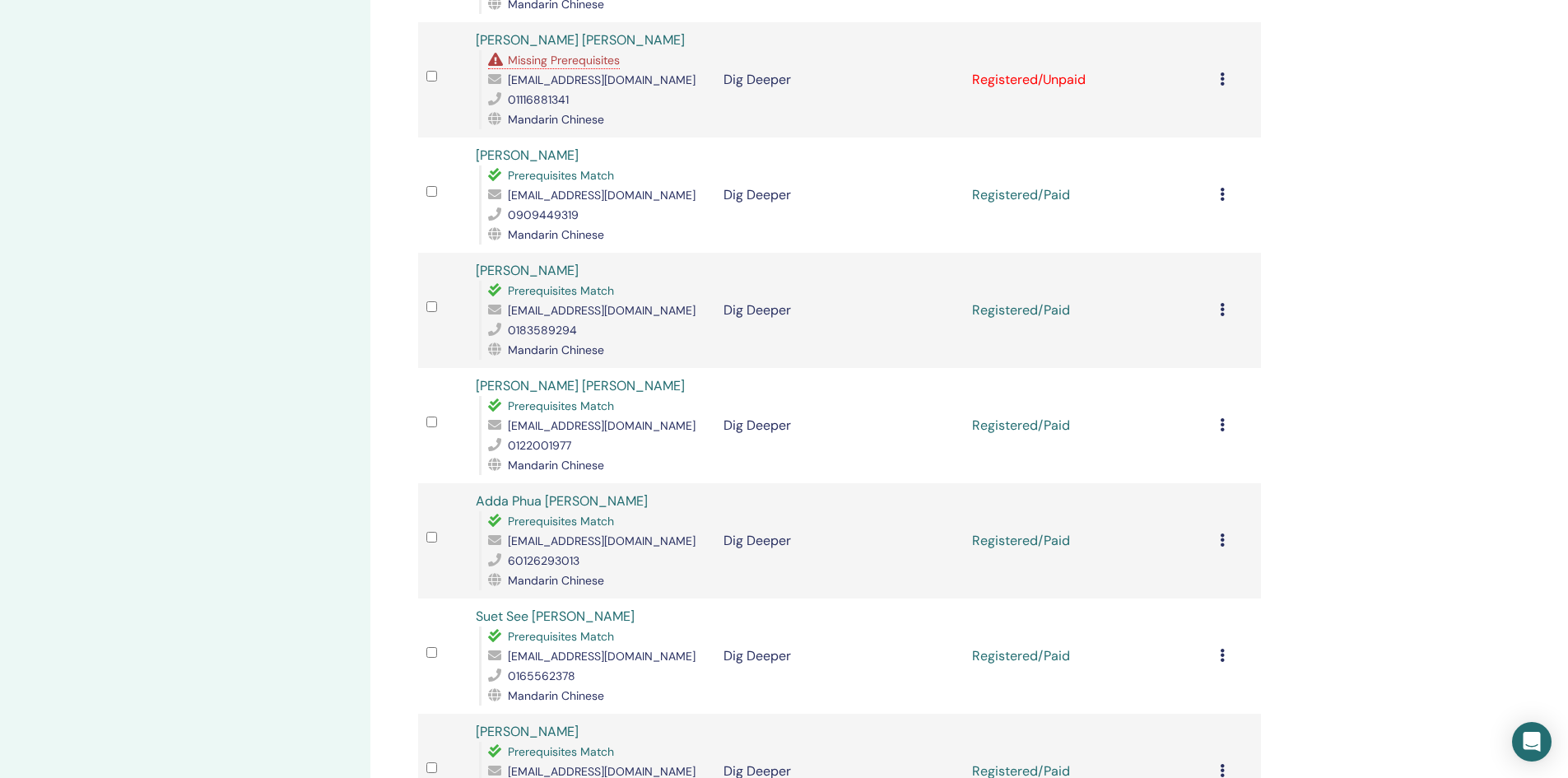
click at [1224, 542] on icon at bounding box center [1222, 540] width 5 height 13
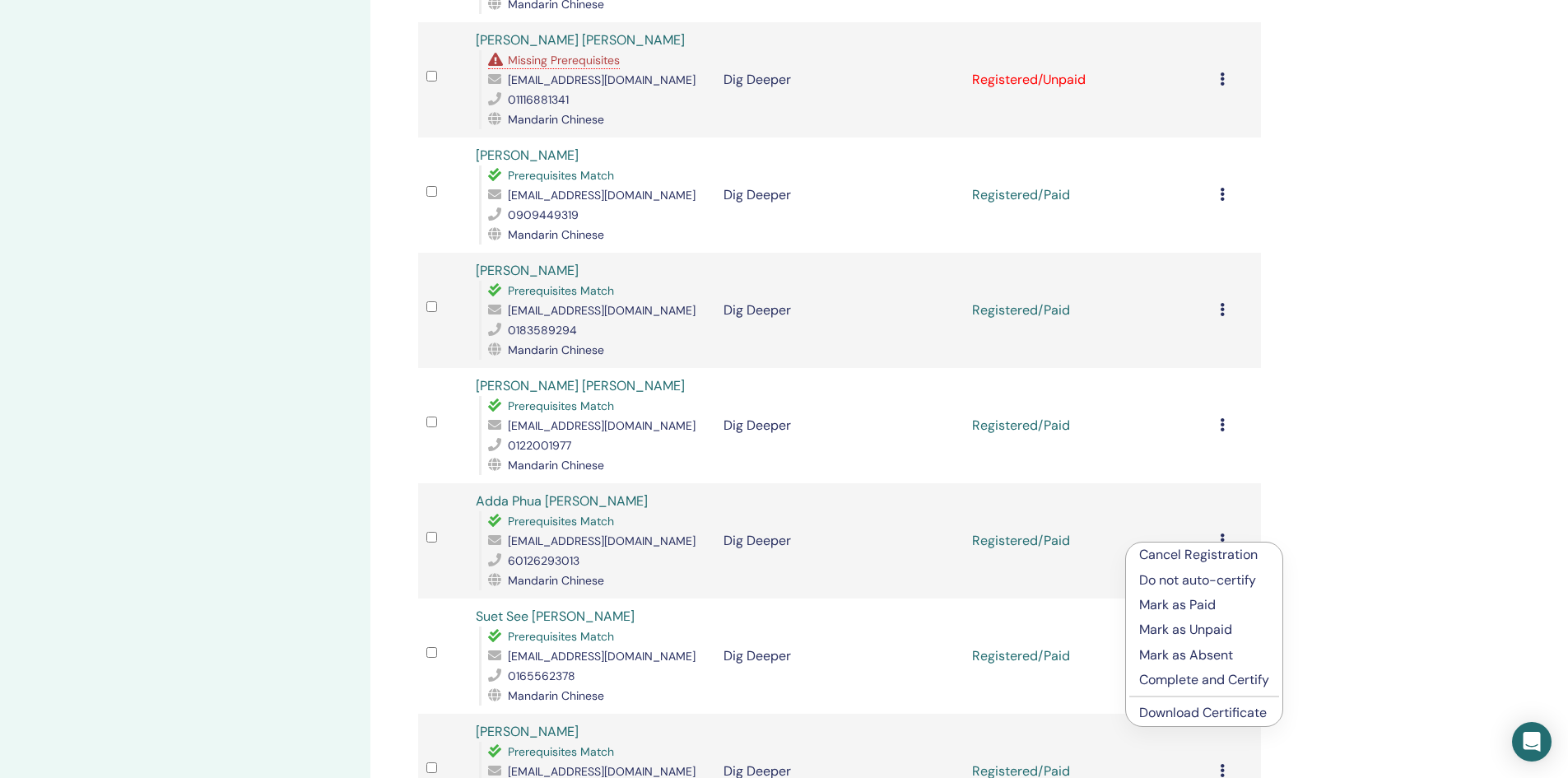
click at [1195, 714] on link "Download Certificate" at bounding box center [1203, 713] width 127 height 18
click at [1195, 714] on td "Registered/Paid" at bounding box center [1087, 771] width 248 height 116
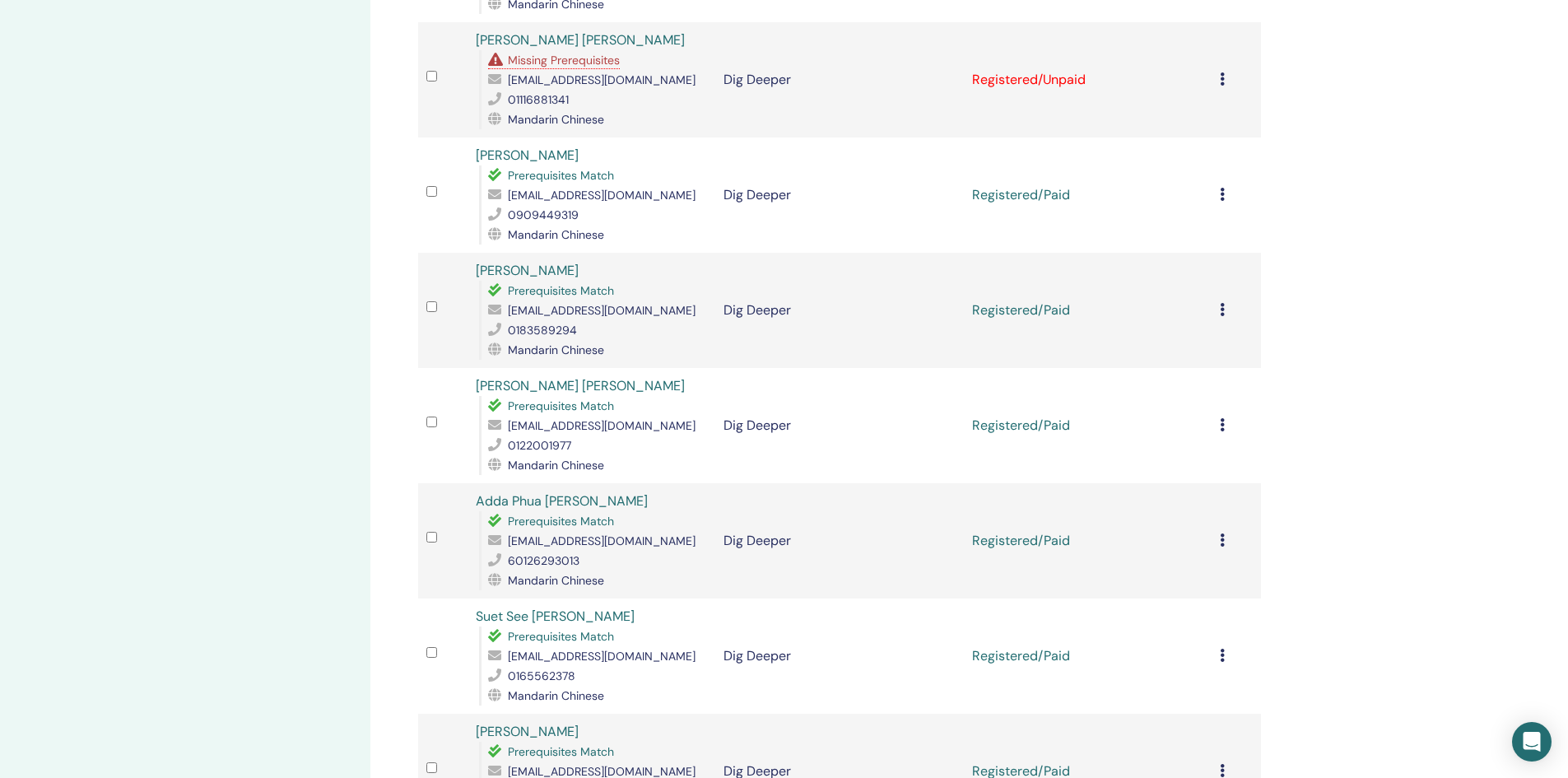
click at [1223, 427] on icon at bounding box center [1222, 425] width 5 height 13
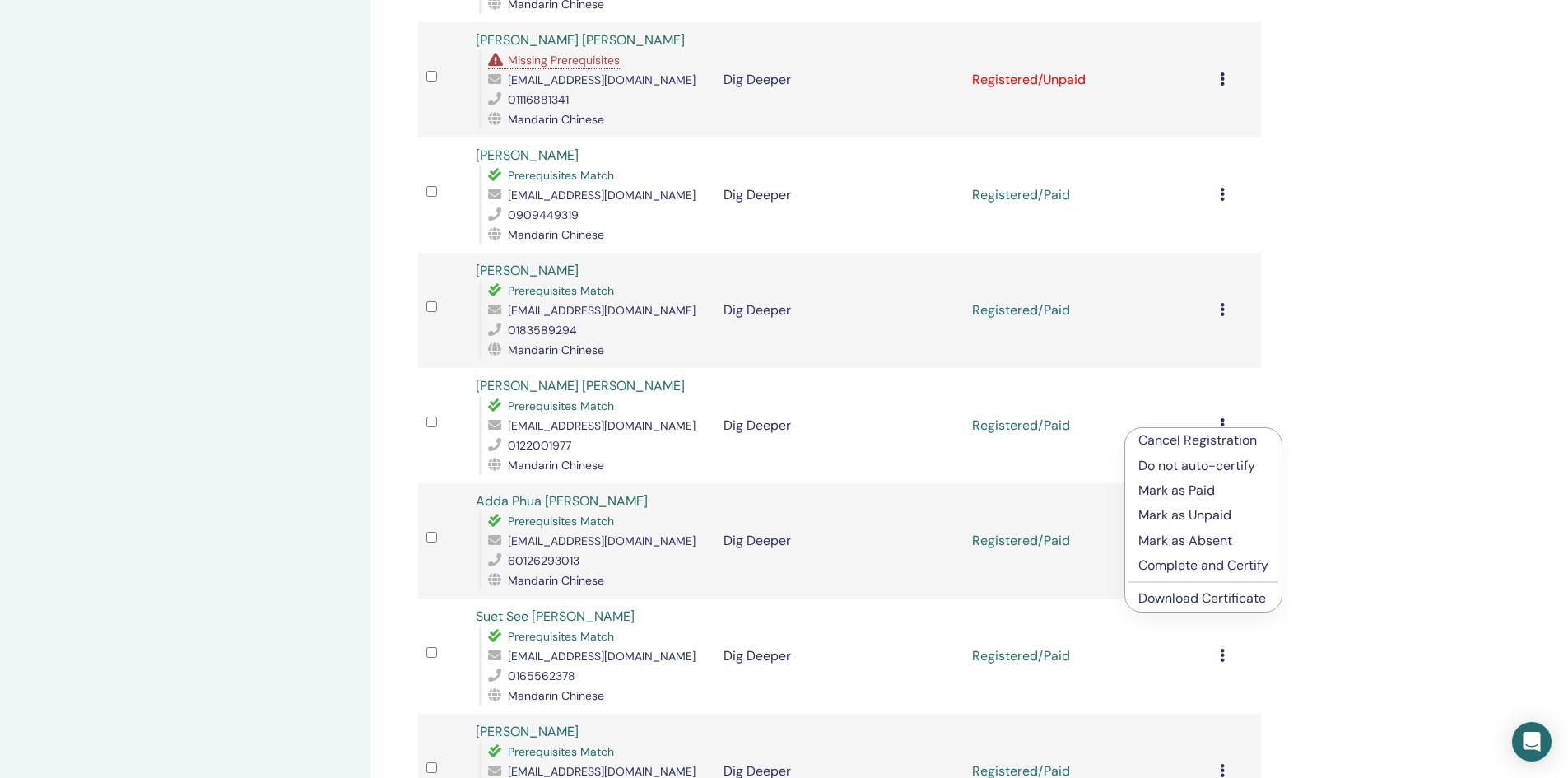
click at [1179, 602] on link "Download Certificate" at bounding box center [1202, 598] width 127 height 18
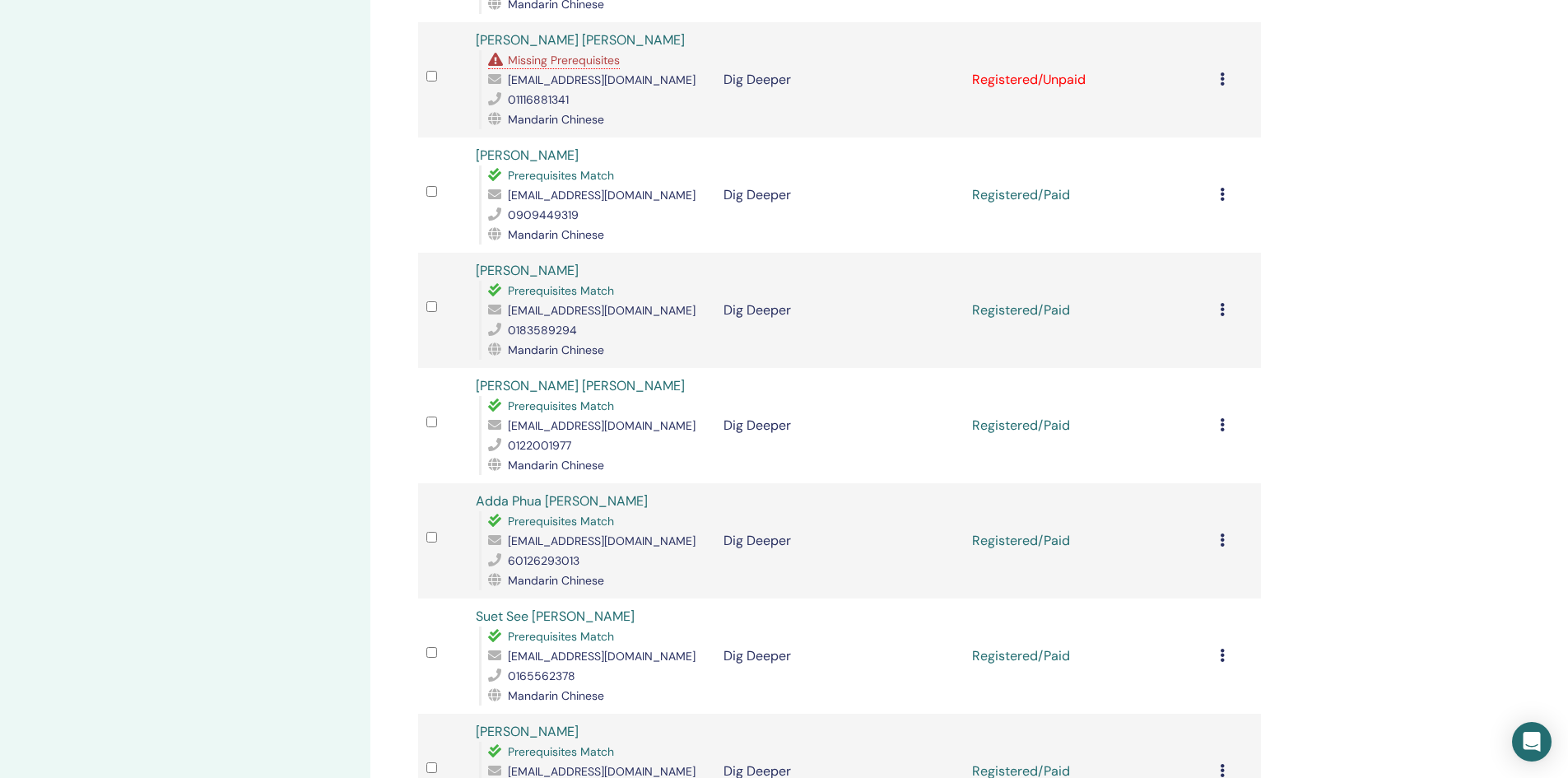
scroll to position [741, 0]
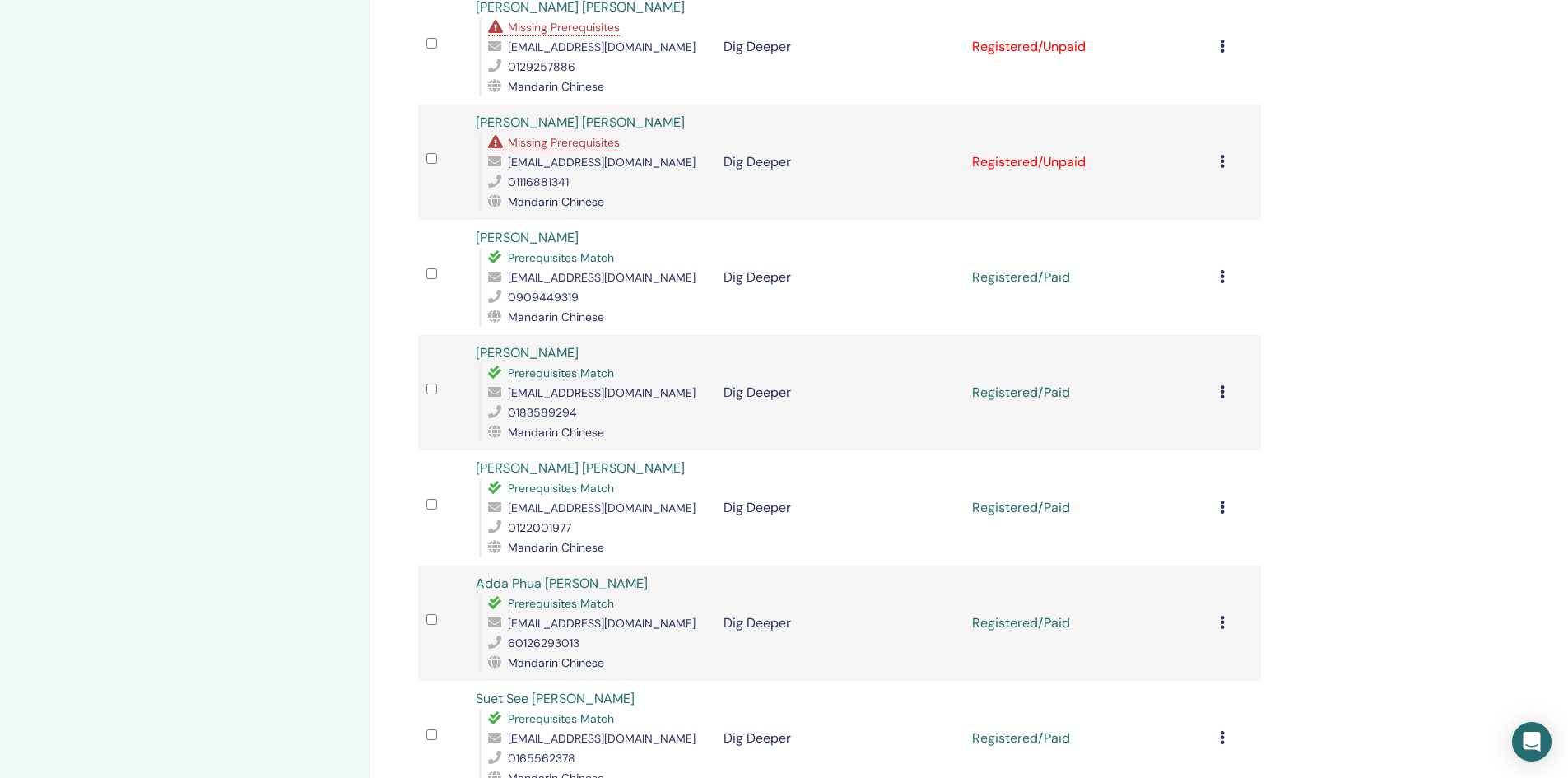
click at [1223, 392] on icon at bounding box center [1222, 392] width 5 height 13
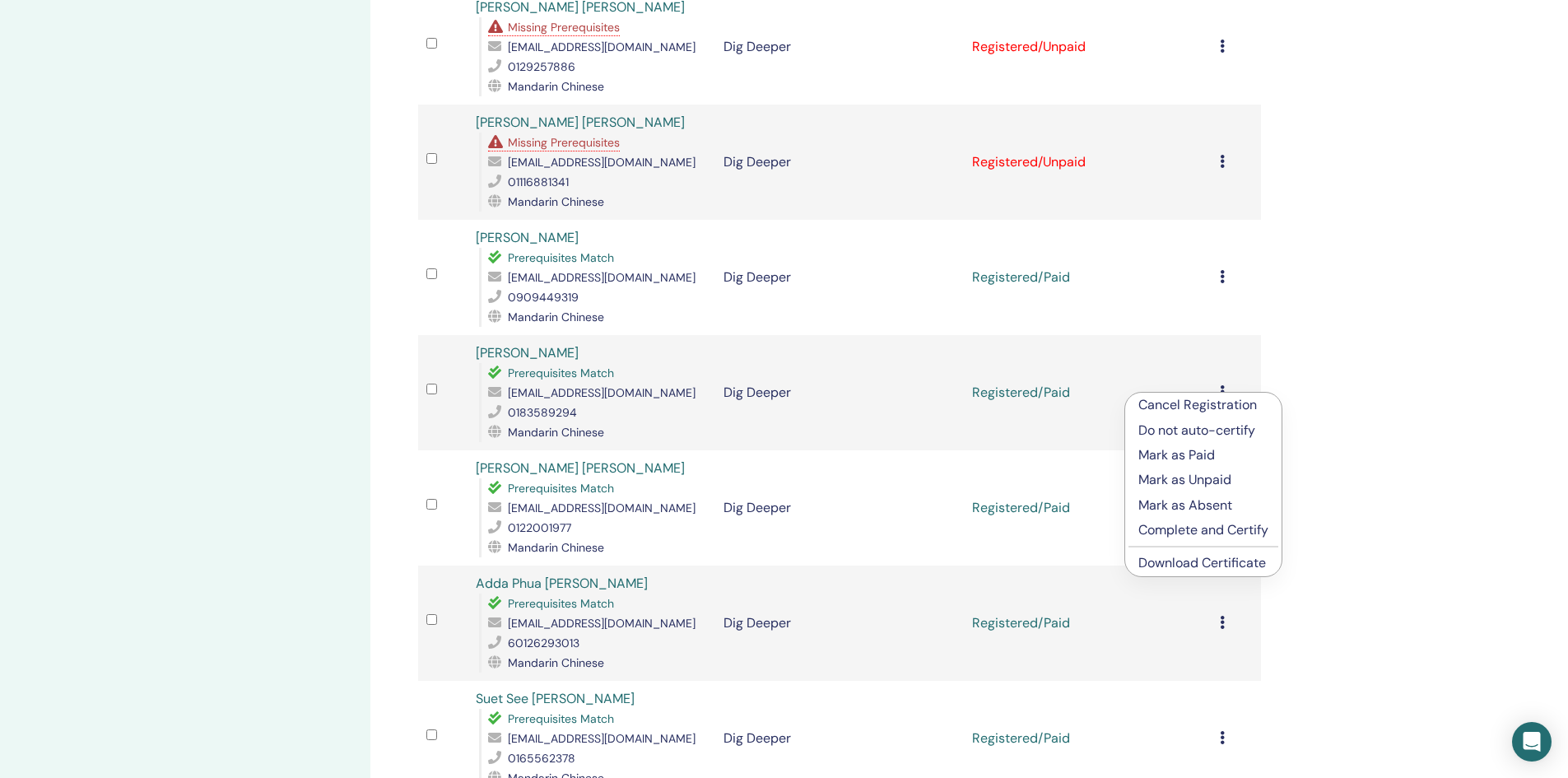
click at [1193, 558] on link "Download Certificate" at bounding box center [1202, 563] width 127 height 18
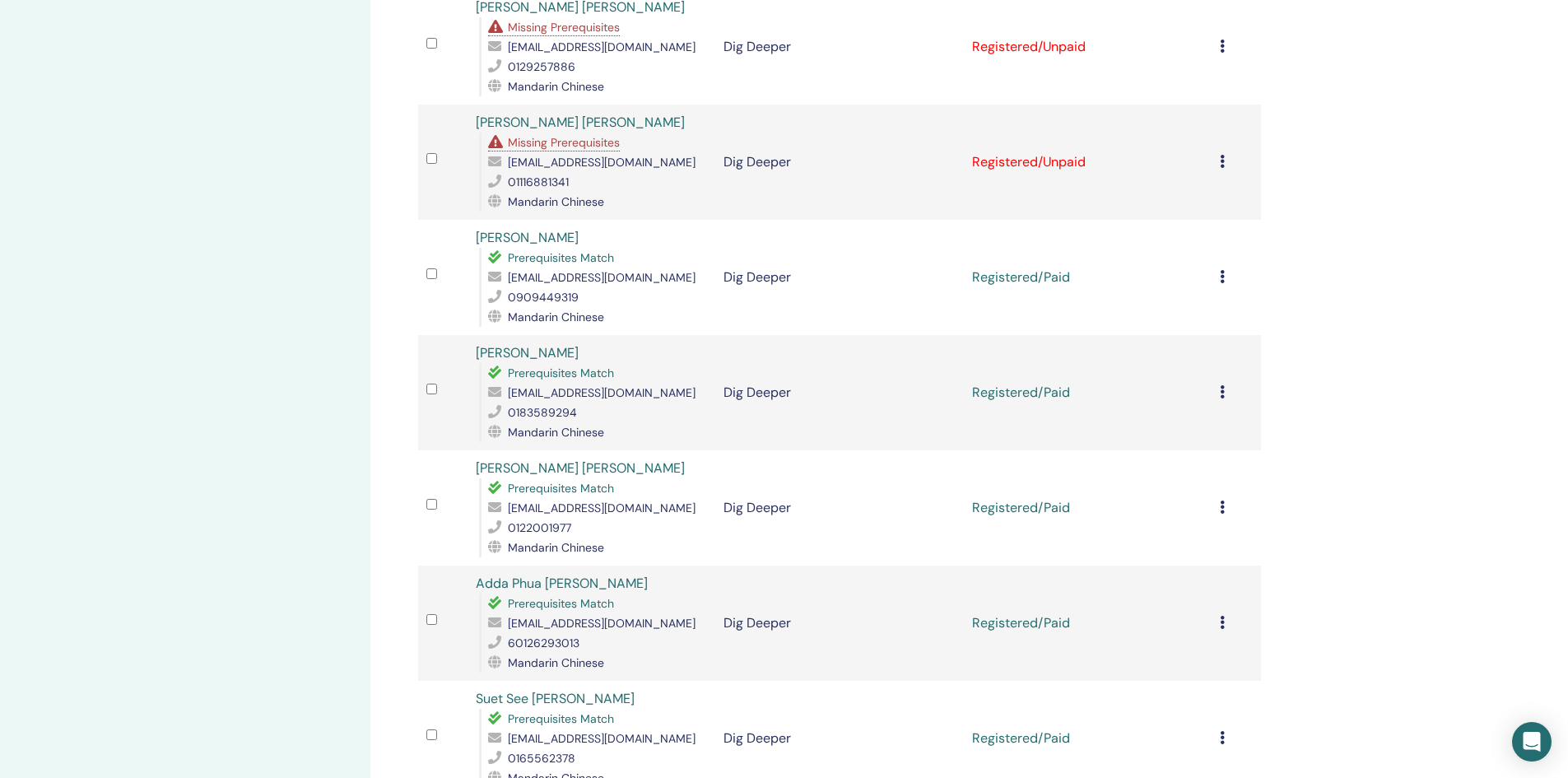
click at [1224, 278] on icon at bounding box center [1222, 276] width 5 height 13
click at [1206, 446] on link "Download Certificate" at bounding box center [1203, 449] width 127 height 18
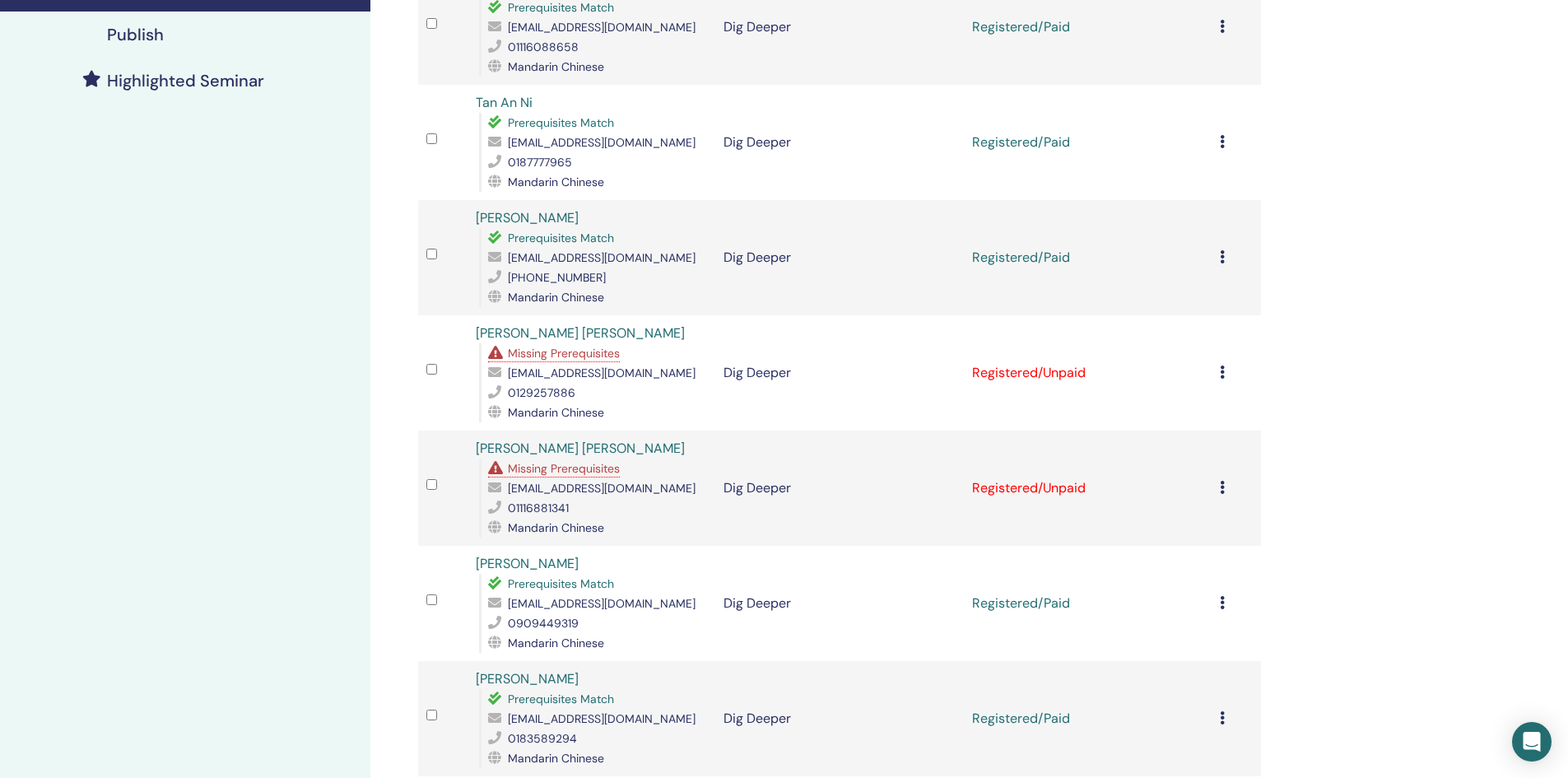
scroll to position [412, 0]
click at [1220, 489] on icon at bounding box center [1222, 491] width 5 height 13
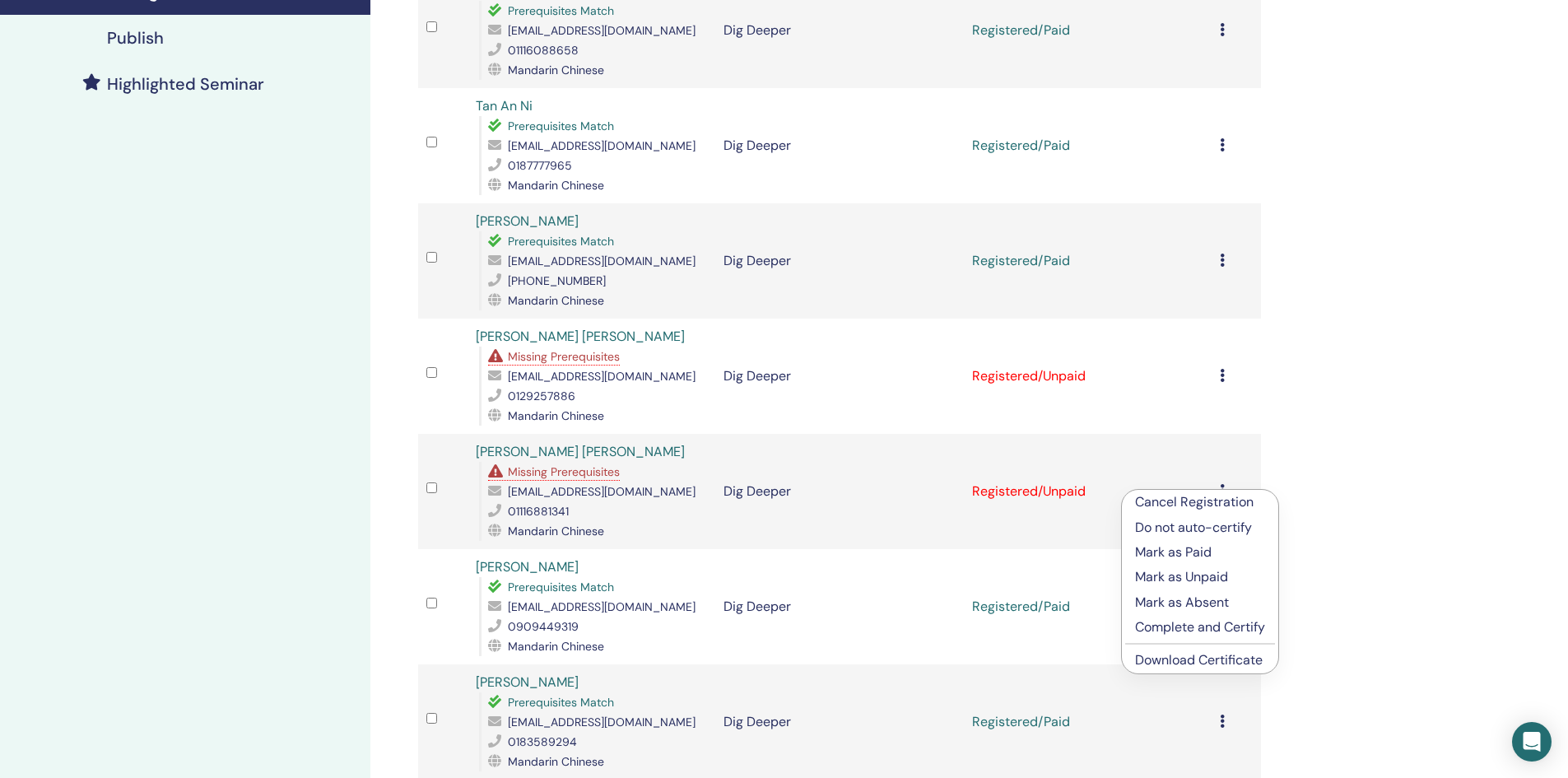
click at [1209, 657] on link "Download Certificate" at bounding box center [1199, 660] width 127 height 18
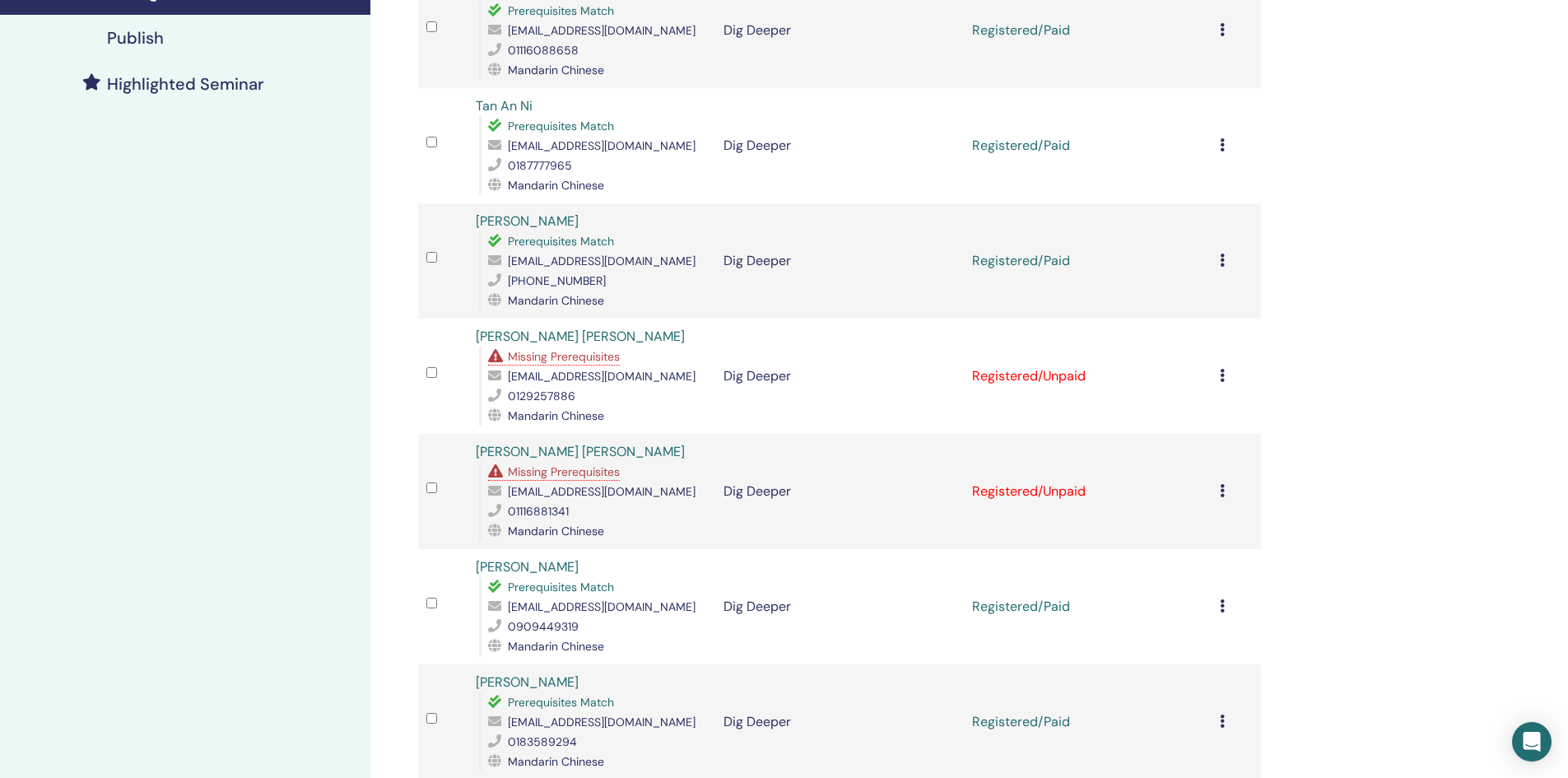
click at [1222, 374] on icon at bounding box center [1222, 375] width 5 height 13
click at [1216, 549] on link "Download Certificate" at bounding box center [1201, 545] width 127 height 18
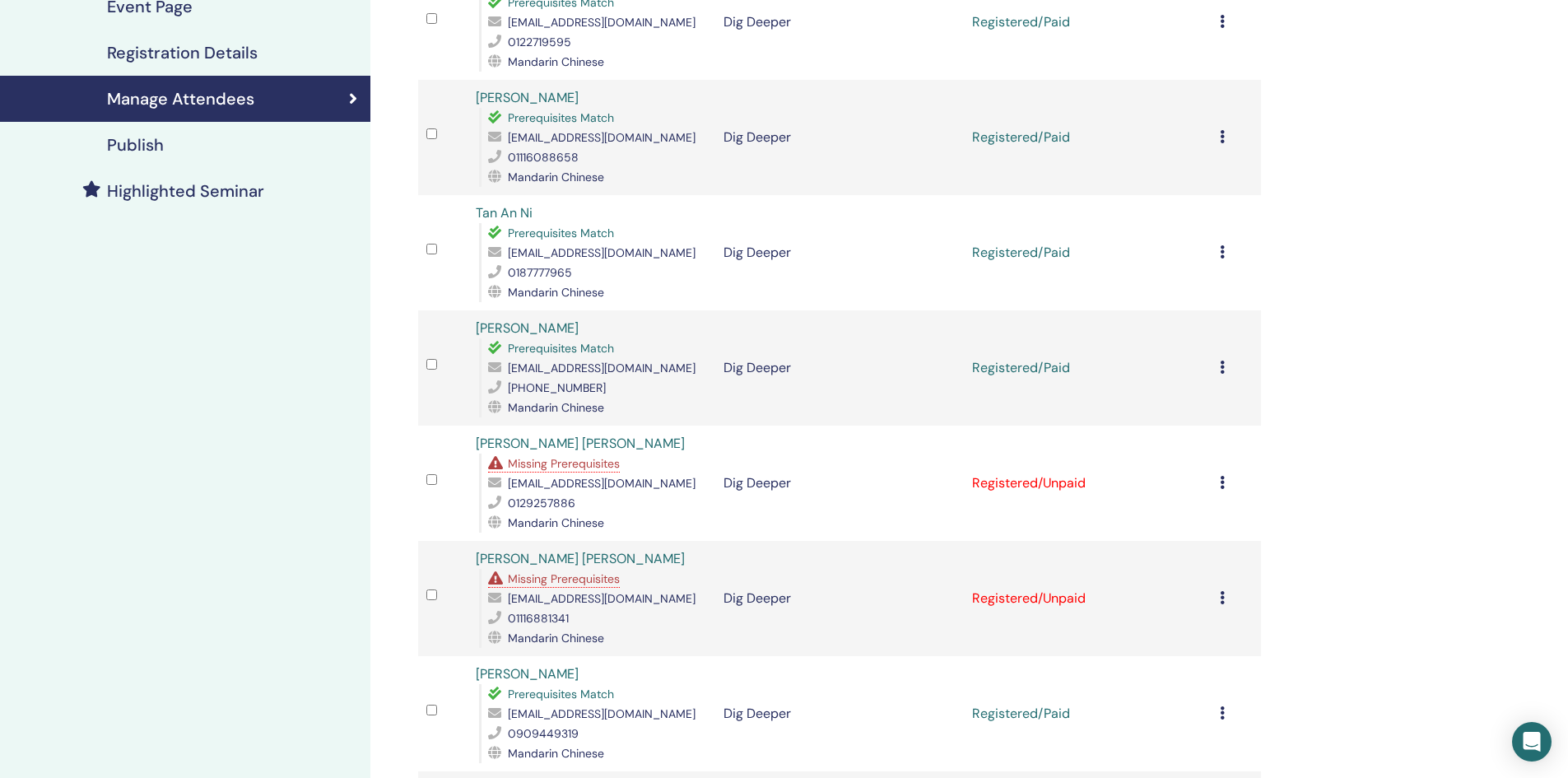
scroll to position [247, 0]
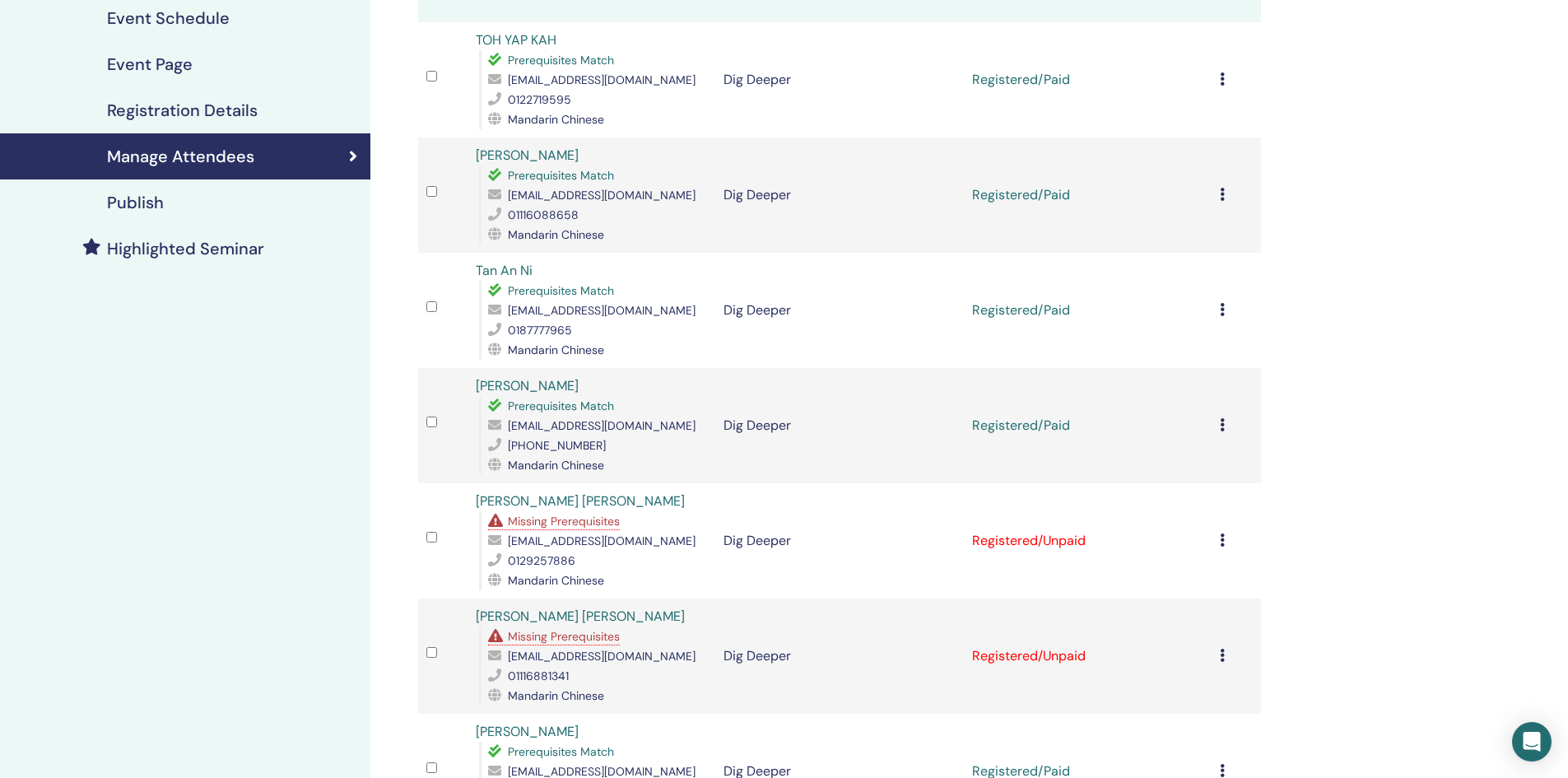
click at [1223, 427] on icon at bounding box center [1222, 425] width 5 height 13
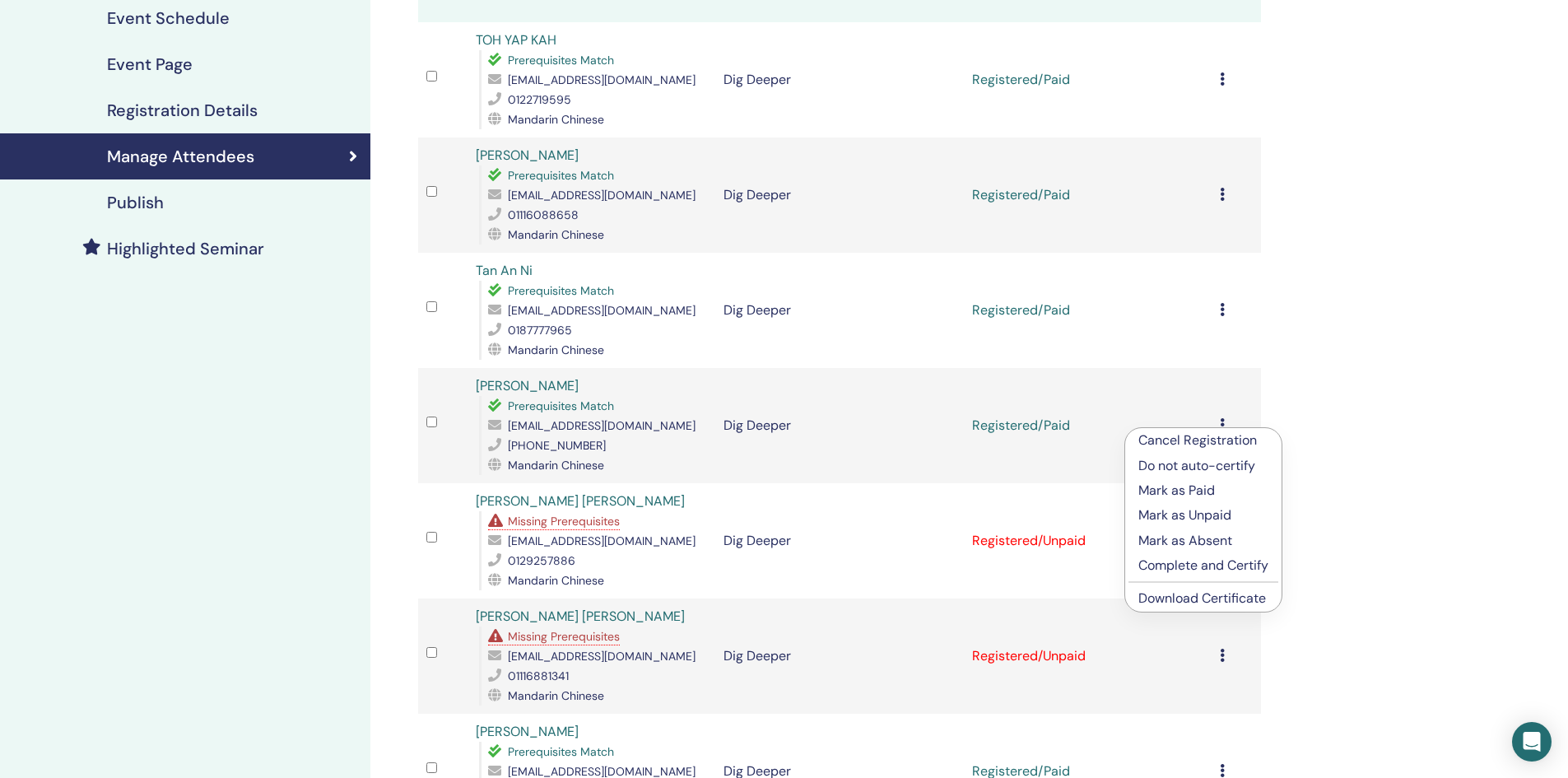
click at [1224, 596] on link "Download Certificate" at bounding box center [1202, 598] width 127 height 18
click at [1224, 596] on td "Cancel Registration Do not auto-certify Mark as Paid Mark as Unpaid Mark as Abs…" at bounding box center [1236, 541] width 49 height 116
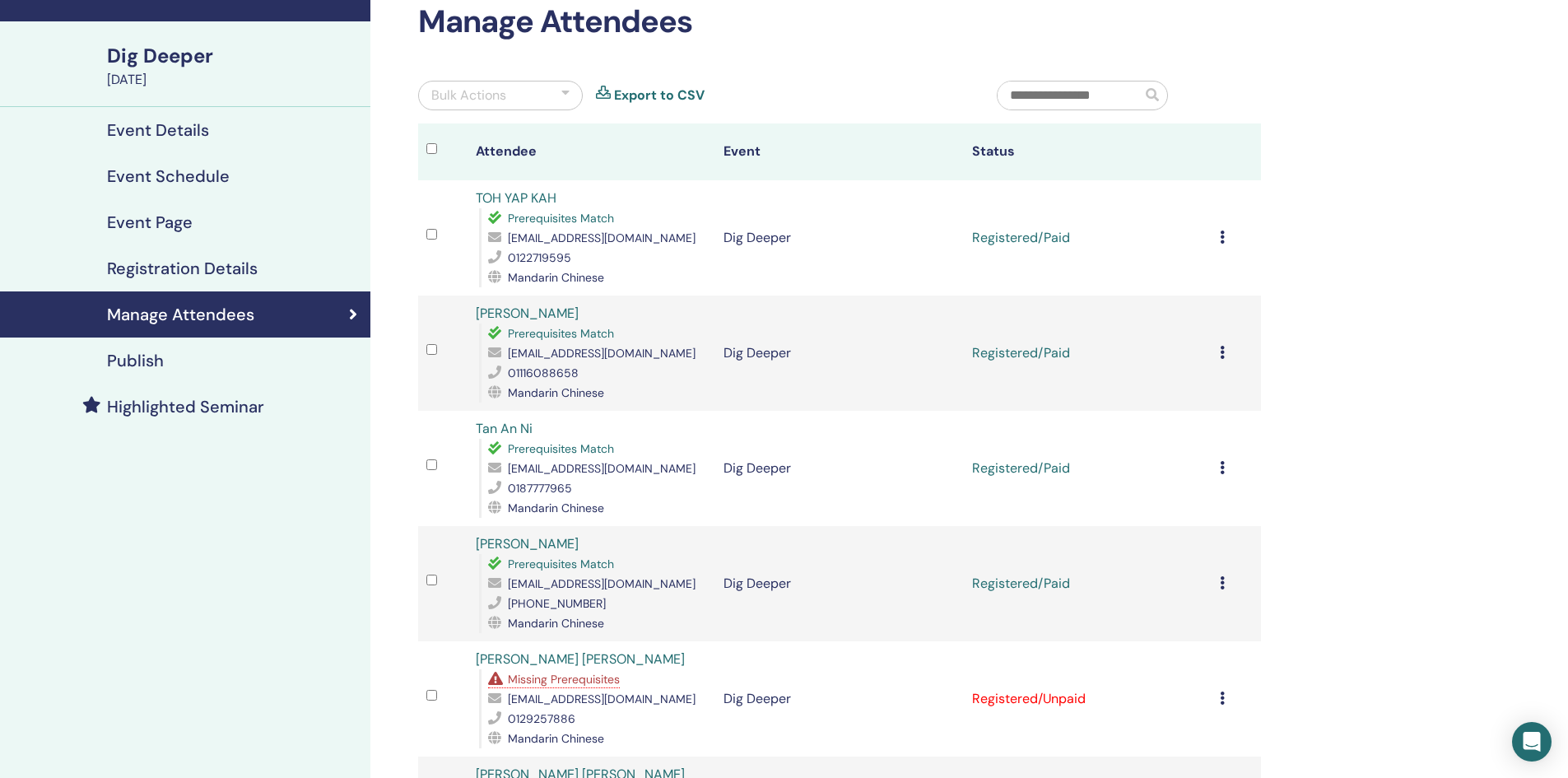
scroll to position [82, 0]
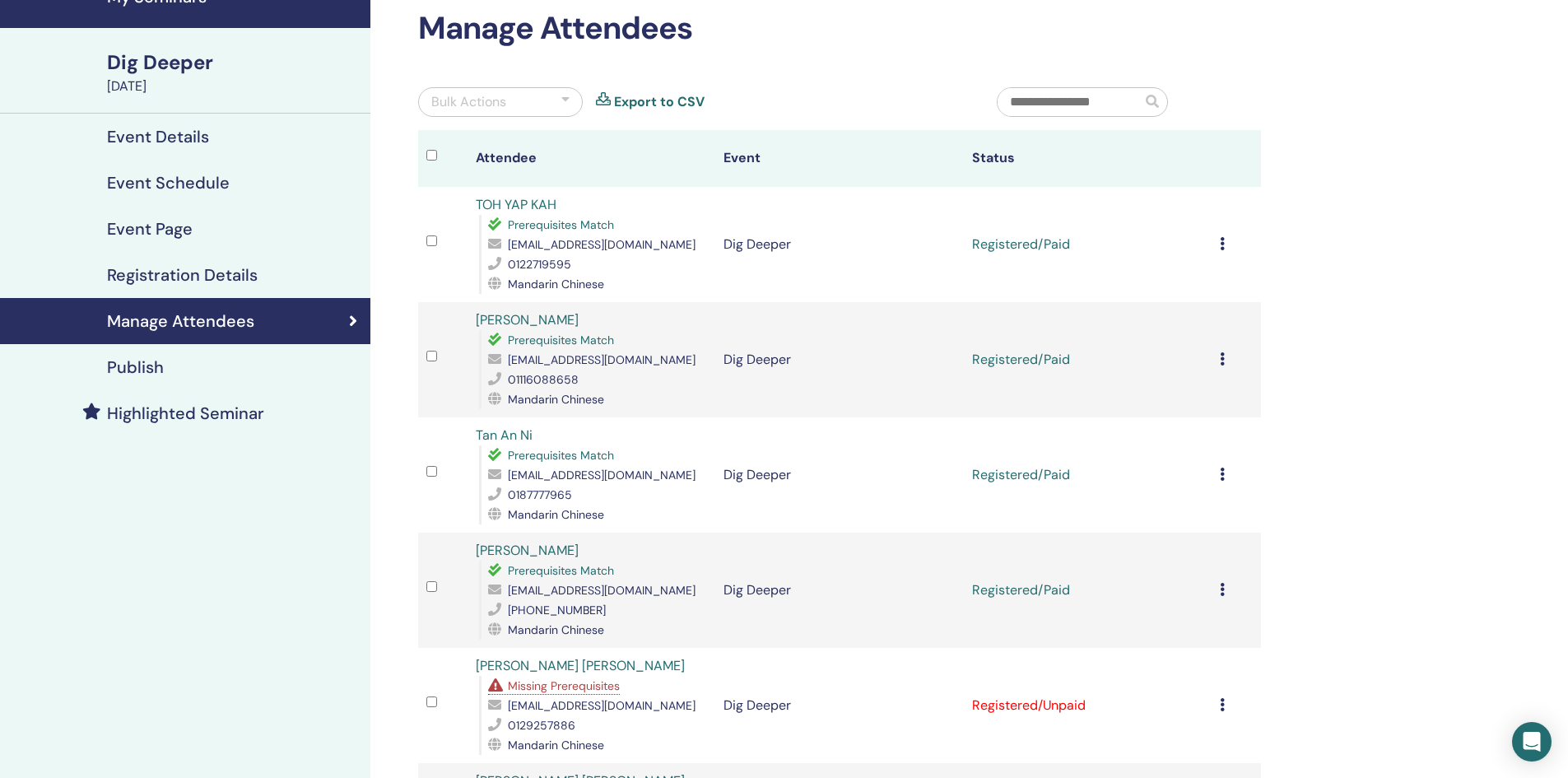
click at [1225, 473] on div "Cancel Registration Do not auto-certify Mark as Paid Mark as Unpaid Mark as Abs…" at bounding box center [1236, 475] width 33 height 20
click at [1224, 647] on link "Download Certificate" at bounding box center [1204, 644] width 127 height 18
click at [1223, 359] on icon at bounding box center [1222, 359] width 5 height 13
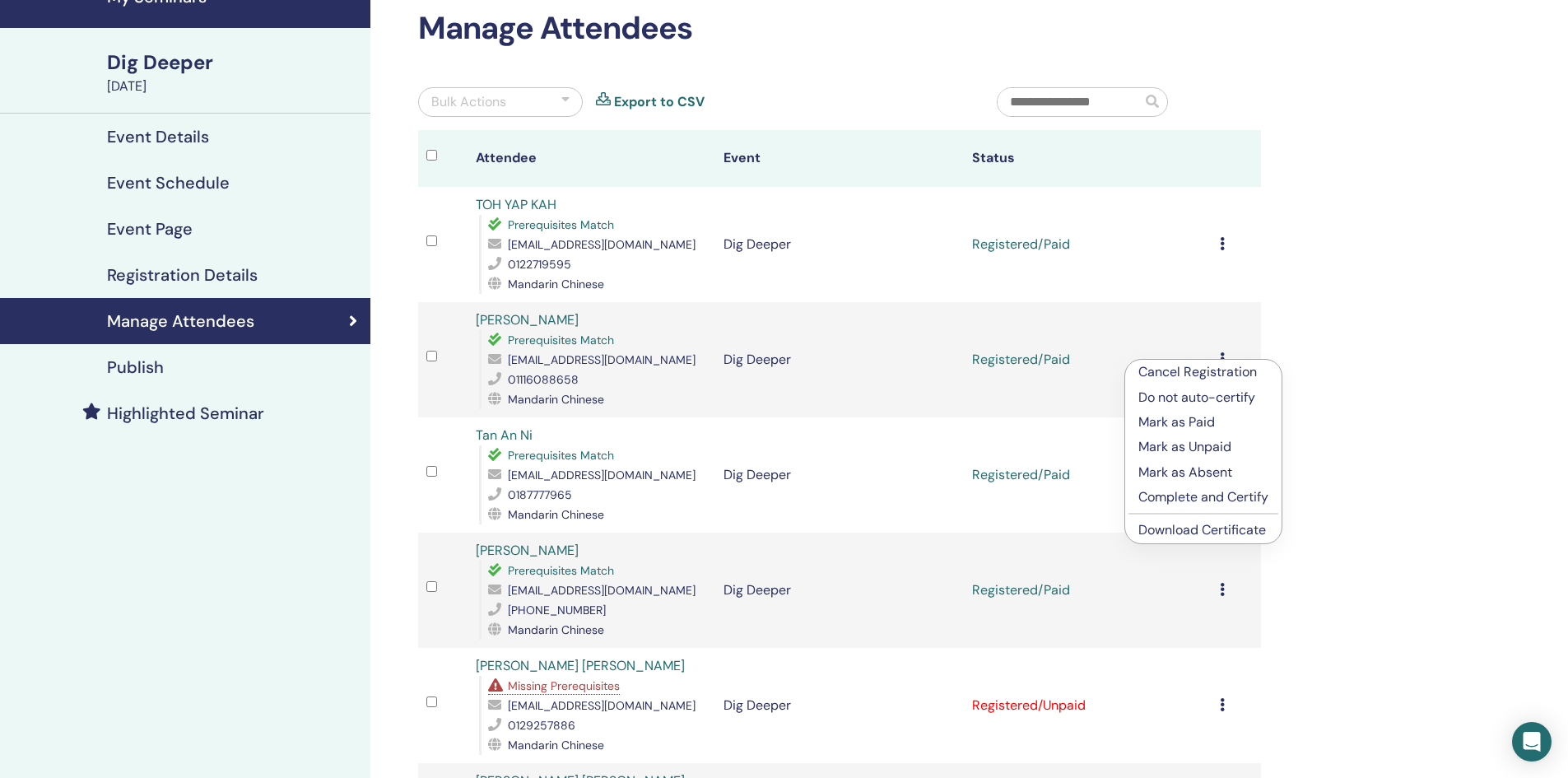
click at [1213, 531] on link "Download Certificate" at bounding box center [1202, 529] width 127 height 18
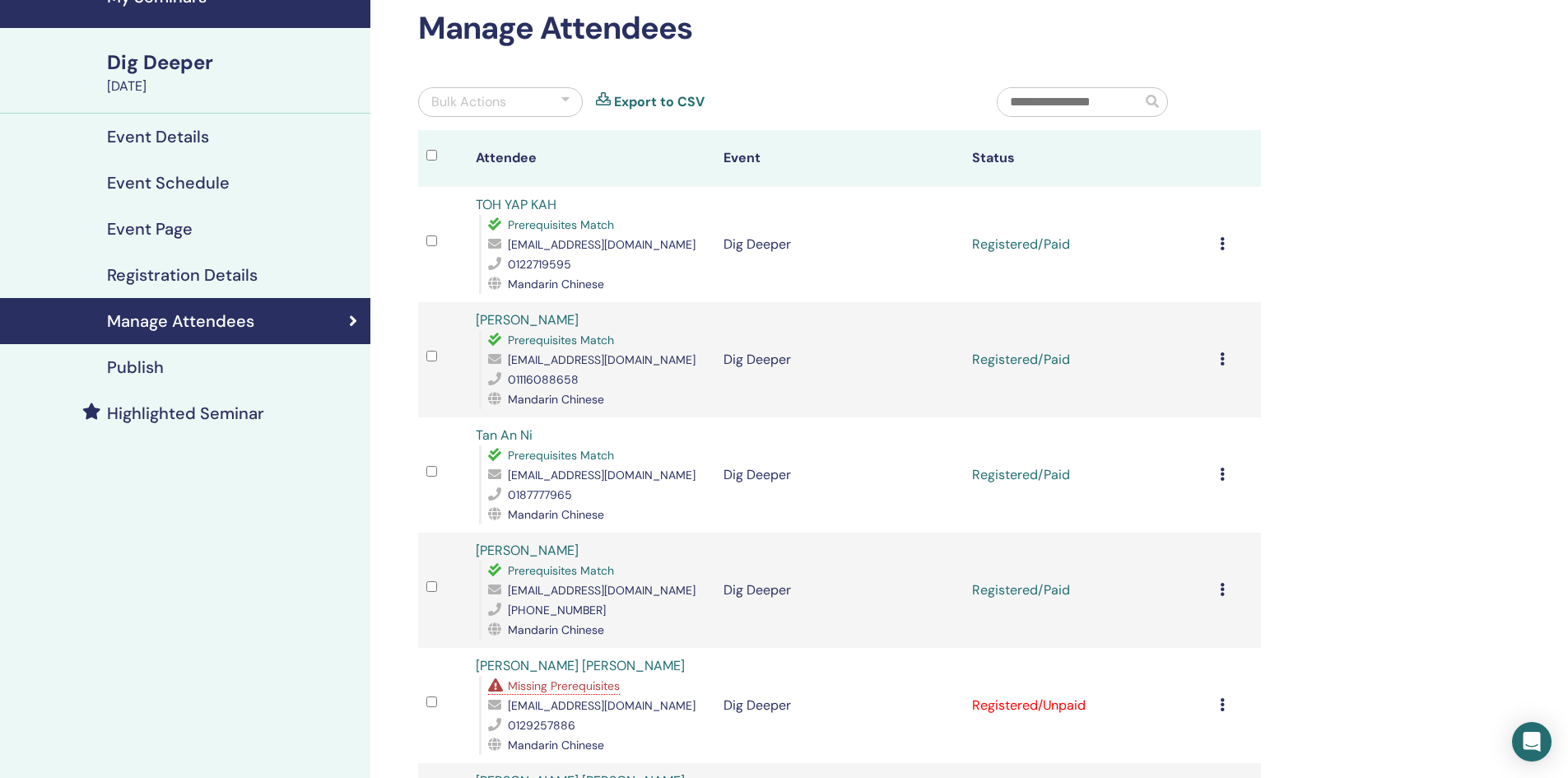
click at [1225, 242] on div "Cancel Registration Do not auto-certify Mark as Paid Mark as Unpaid Mark as Abs…" at bounding box center [1236, 245] width 33 height 20
click at [1223, 245] on icon at bounding box center [1222, 244] width 5 height 13
click at [1244, 410] on link "Download Certificate" at bounding box center [1202, 415] width 127 height 18
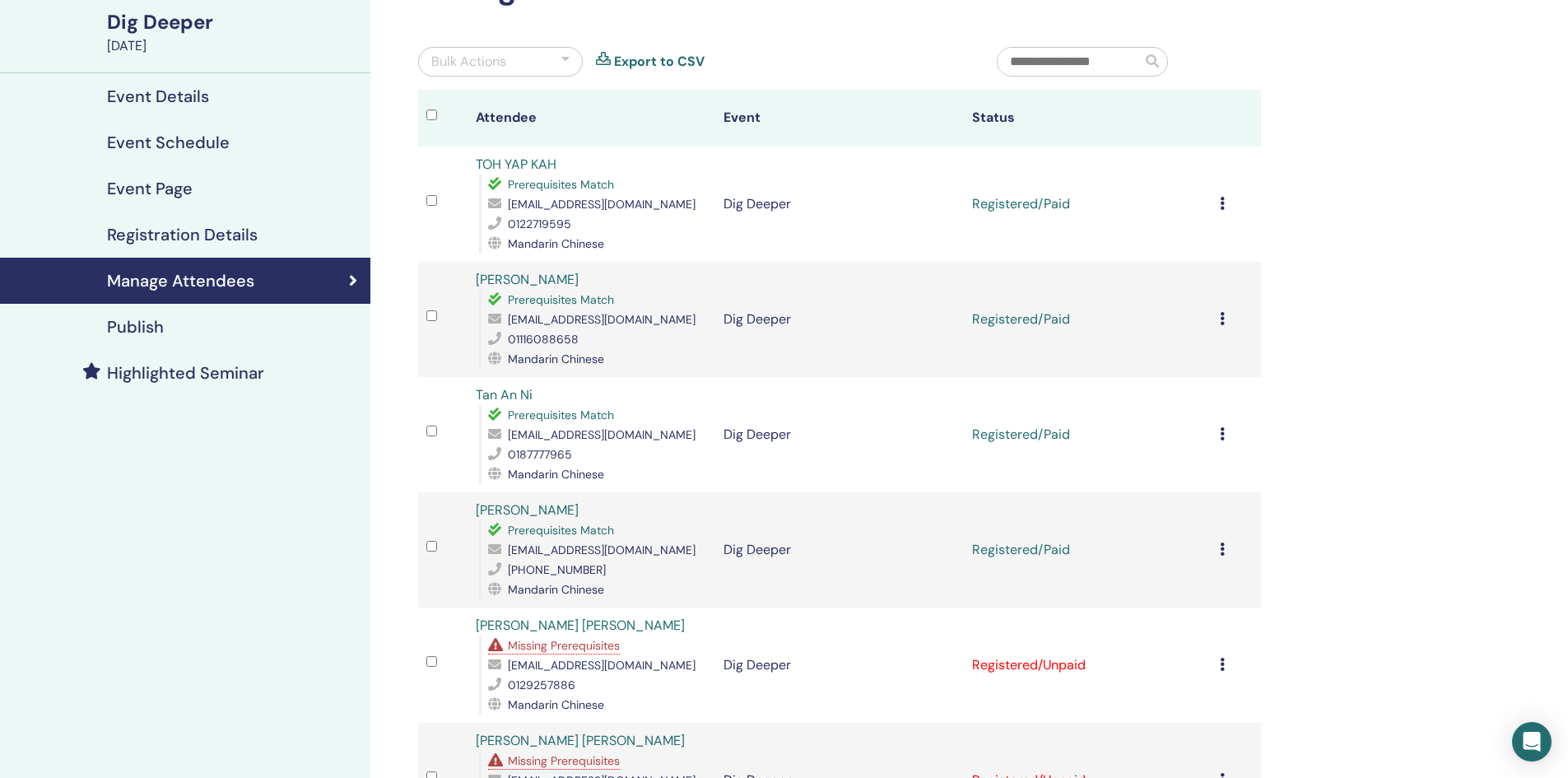
scroll to position [0, 0]
